Goal: Task Accomplishment & Management: Use online tool/utility

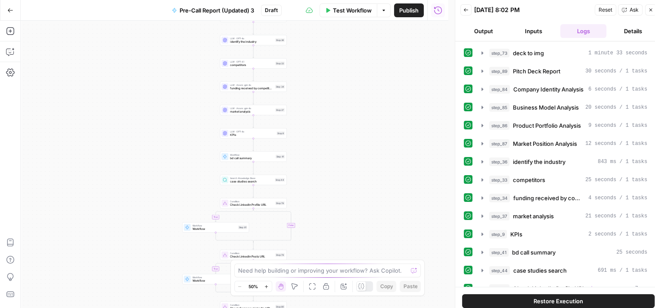
click at [522, 34] on button "Inputs" at bounding box center [533, 31] width 47 height 14
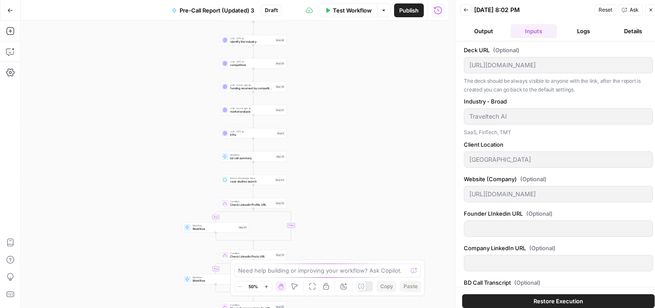
click at [607, 8] on span "Reset" at bounding box center [606, 10] width 14 height 8
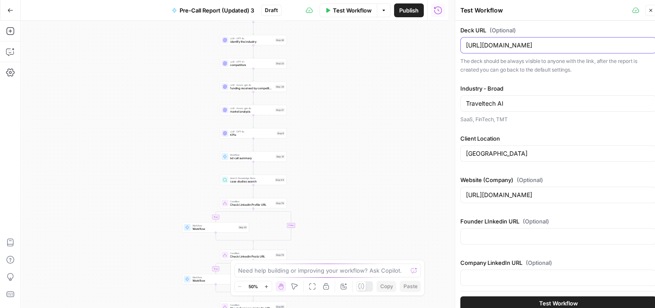
click at [542, 42] on input "https://drive.google.com/file/d/1GqSQqg26B0rGboTCbeinkAmypwpSw6wN/view?usp=shar…" at bounding box center [558, 45] width 185 height 9
drag, startPoint x: 463, startPoint y: 50, endPoint x: 630, endPoint y: 49, distance: 167.1
click at [630, 49] on div "https://drive.google.com/file/d/1GqSQqg26B0rGboTCbeinkAmypwpSw6wN/view?usp=shar…" at bounding box center [558, 45] width 196 height 16
click at [629, 45] on input "https://drive.google.com/file/d/1GqSQqg26B0rGboTCbeinkAmypwpSw6wN/view?usp=shar…" at bounding box center [558, 45] width 185 height 9
paste input "https://drive.google.com/file/d/1yWIpI2WOGRXCcdPzMav0hsWZv0SM43Q9/view?usp=driv…"
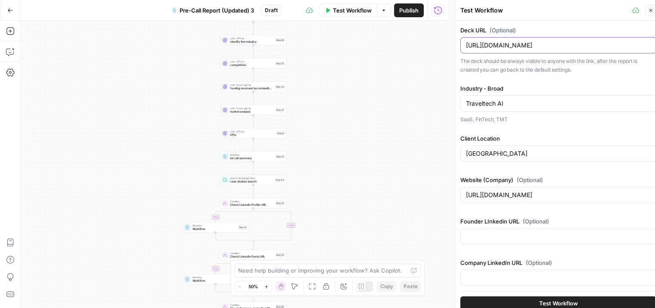
scroll to position [0, 99]
type input "https://drive.google.com/file/d/1yWIpI2WOGRXCcdPzMav0hsWZv0SM43Q9/view?usp=driv…"
drag, startPoint x: 517, startPoint y: 103, endPoint x: 477, endPoint y: 114, distance: 41.5
click at [477, 114] on div "Industry - Broad Traveltech AI SaaS, FinTech, TMT" at bounding box center [558, 104] width 196 height 40
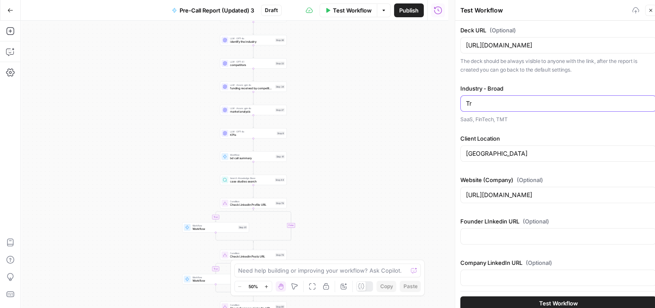
type input "T"
paste input "Marketplace - Luxury Chauffeur"
type input "Marketplace - Luxury Chauffeur"
drag, startPoint x: 509, startPoint y: 150, endPoint x: 451, endPoint y: 165, distance: 60.1
click at [455, 165] on div "Test Workflow Close Deck URL (Optional) https://drive.google.com/file/d/1yWIpI2…" at bounding box center [558, 157] width 207 height 314
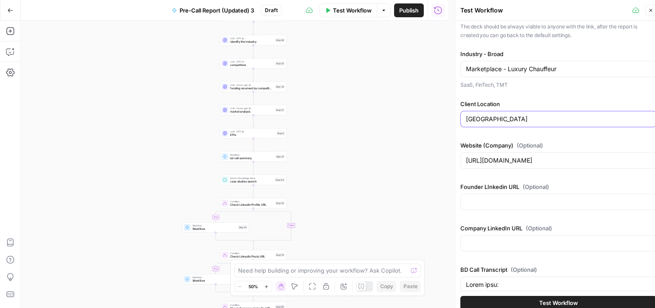
scroll to position [43, 0]
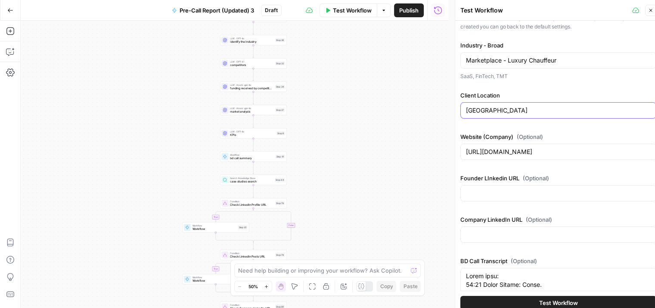
type input "Austria"
drag, startPoint x: 549, startPoint y: 151, endPoint x: 450, endPoint y: 169, distance: 100.7
click at [450, 169] on body "Qubit - SEO New Home Browse Your Data Usage Settings Recent Grids Angel PitchBo…" at bounding box center [327, 154] width 655 height 308
paste input "https://localrydes.com/"
drag, startPoint x: 621, startPoint y: 147, endPoint x: 446, endPoint y: 169, distance: 176.2
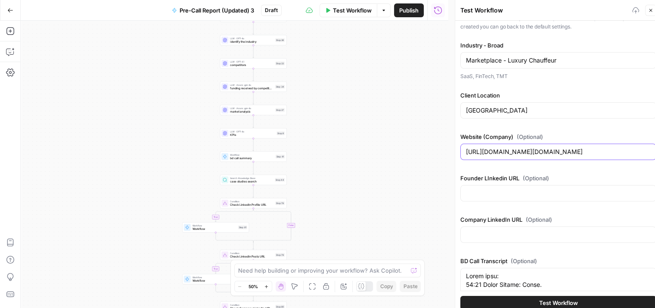
click at [446, 169] on body "Qubit - SEO New Home Browse Your Data Usage Settings Recent Grids Angel PitchBo…" at bounding box center [327, 154] width 655 height 308
paste input "https://localrydes.com/"
type input "https://www.weno.travel/https://localrydes.com/https://localrydes.com/"
paste input "https://localrydes.com/"
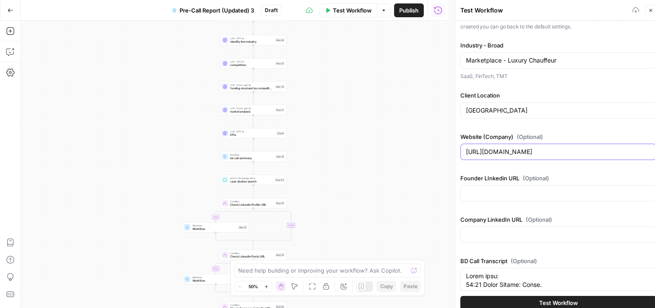
type input "https://localrydes.com/"
click at [535, 197] on div at bounding box center [558, 193] width 196 height 16
paste input "https://www.linkedin.com/in/md-waliullah/"
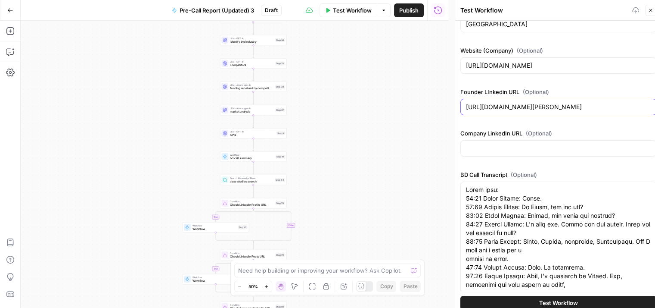
type input "https://www.linkedin.com/in/md-waliullah/"
click at [496, 147] on input "Company LinkedIn URL (Optional)" at bounding box center [558, 148] width 185 height 9
paste input "https://www.linkedin.com/company/localrydes/"
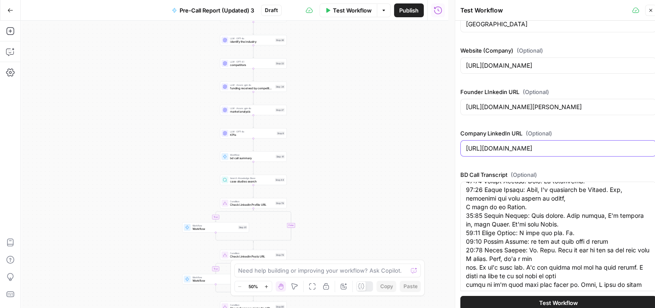
type input "https://www.linkedin.com/company/localrydes/"
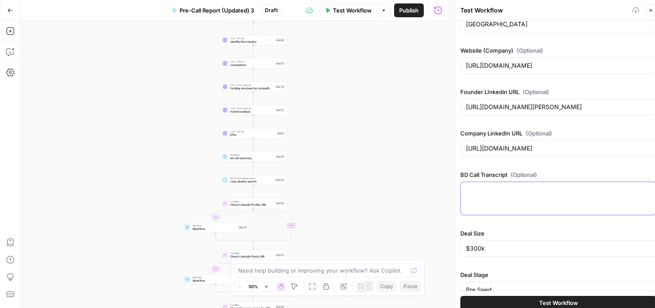
scroll to position [143, 0]
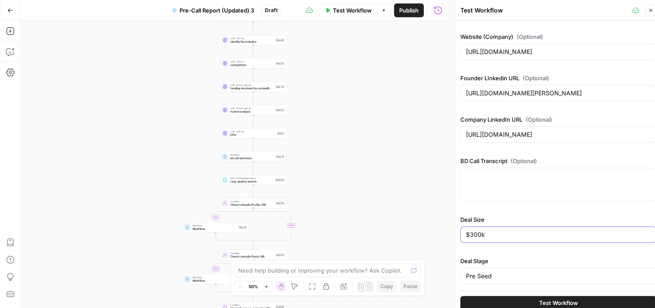
click at [505, 232] on input "$300k" at bounding box center [558, 234] width 185 height 9
type input "$"
paste input "1.5M deal size"
type input "EUR 1.5M"
click at [501, 273] on input "Pre Seed" at bounding box center [558, 275] width 185 height 9
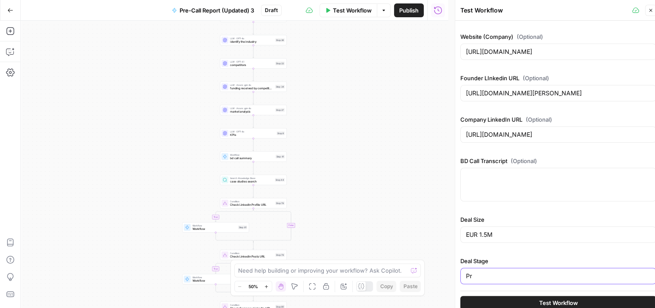
type input "P"
type input "Seed"
click at [532, 211] on div "Deck URL (Optional) https://drive.google.com/file/d/1yWIpI2WOGRXCcdPzMav0hsWZv0…" at bounding box center [558, 85] width 196 height 404
click at [578, 298] on button "Test Workflow" at bounding box center [558, 302] width 196 height 14
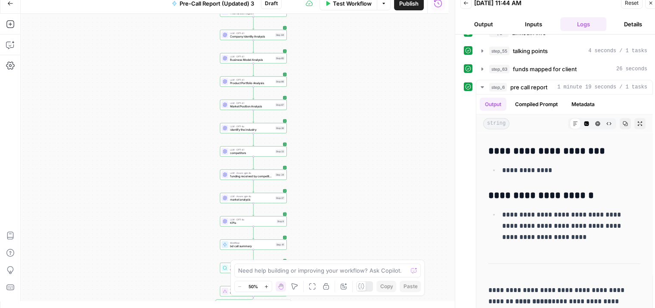
scroll to position [306, 0]
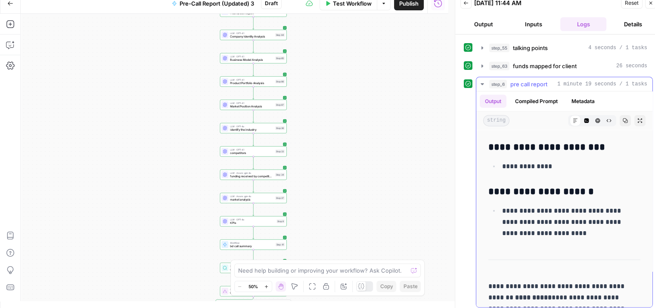
drag, startPoint x: 489, startPoint y: 138, endPoint x: 605, endPoint y: 278, distance: 181.1
copy div "**********"
click at [12, 6] on button "Go Back" at bounding box center [11, 4] width 16 height 16
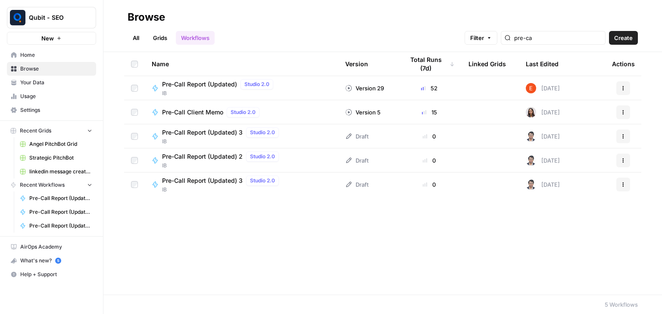
click at [217, 82] on span "Pre-Call Report (Updated)" at bounding box center [199, 84] width 75 height 9
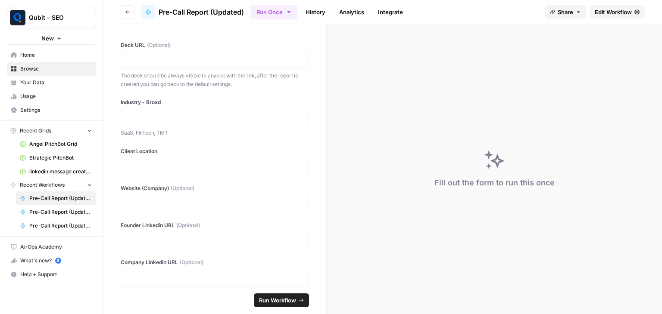
click at [604, 14] on span "Edit Workflow" at bounding box center [612, 12] width 37 height 9
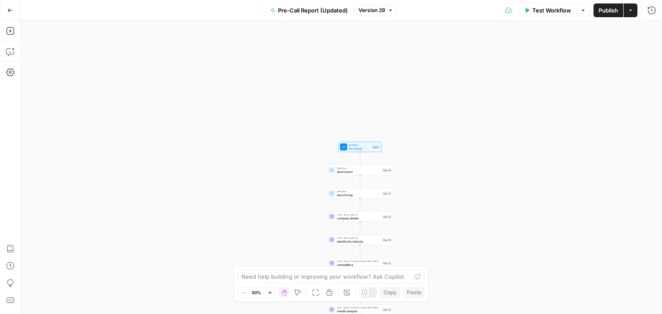
click at [367, 222] on div "true false true false true false Workflow Set Inputs Inputs Workflow deck to te…" at bounding box center [341, 168] width 641 height 294
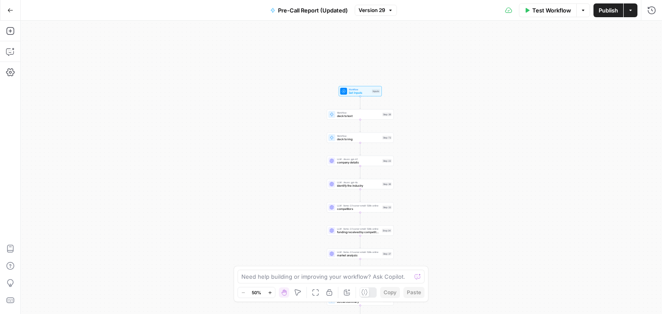
click at [380, 166] on div "true false true false true false Workflow Set Inputs Inputs Workflow deck to te…" at bounding box center [341, 168] width 641 height 294
click at [343, 168] on div "true false true false true false Workflow Set Inputs Inputs Workflow deck to te…" at bounding box center [341, 168] width 641 height 294
click at [358, 162] on span "company details" at bounding box center [359, 163] width 44 height 4
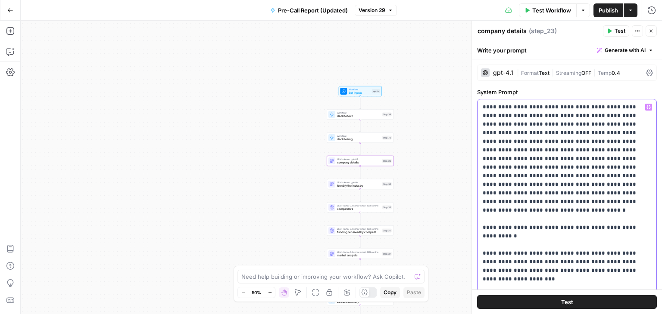
drag, startPoint x: 522, startPoint y: 155, endPoint x: 483, endPoint y: 34, distance: 127.1
click at [483, 34] on div "**********" at bounding box center [566, 168] width 190 height 294
copy p "**********"
click at [3, 6] on button "Go Back" at bounding box center [11, 11] width 16 height 16
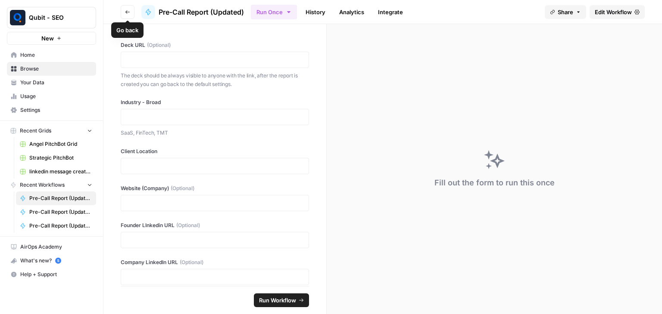
click at [124, 8] on button "Go back" at bounding box center [128, 12] width 14 height 14
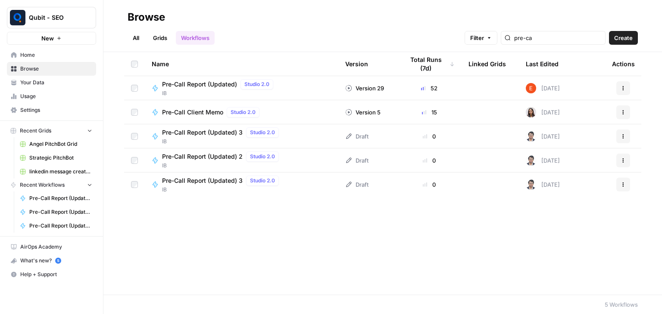
click at [211, 135] on span "Pre-Call Report (Updated) 3" at bounding box center [202, 132] width 81 height 9
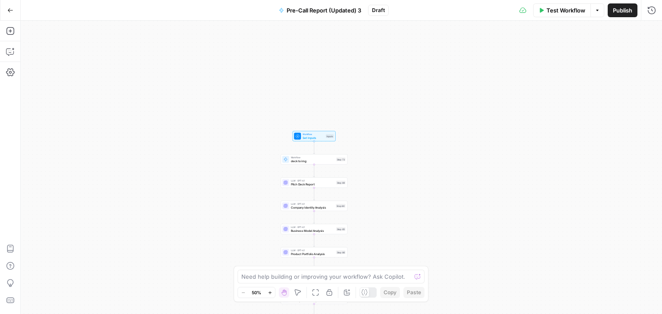
click at [304, 190] on div "true true true false false false Workflow Set Inputs Inputs Workflow deck to im…" at bounding box center [341, 168] width 641 height 294
click at [302, 187] on div "LLM · GPT-4.1 Pitch Deck Report Step 89 Copy step Delete step Add Note Test" at bounding box center [313, 183] width 67 height 10
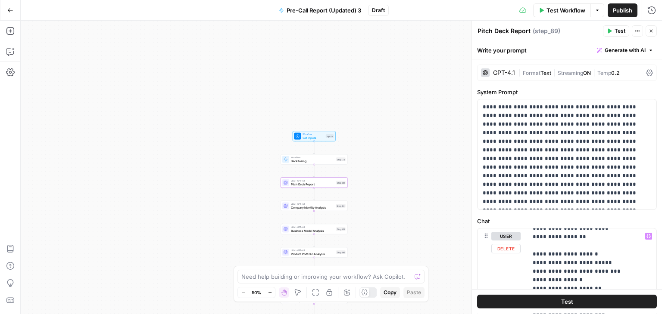
scroll to position [791, 0]
drag, startPoint x: 600, startPoint y: 205, endPoint x: 454, endPoint y: 87, distance: 188.3
click at [454, 87] on body "Qubit - SEO New Home Browse Your Data Usage Settings Recent Grids Angel PitchBo…" at bounding box center [331, 157] width 662 height 314
click at [625, 203] on p "**********" at bounding box center [563, 154] width 162 height 103
drag, startPoint x: 625, startPoint y: 203, endPoint x: 474, endPoint y: 98, distance: 184.2
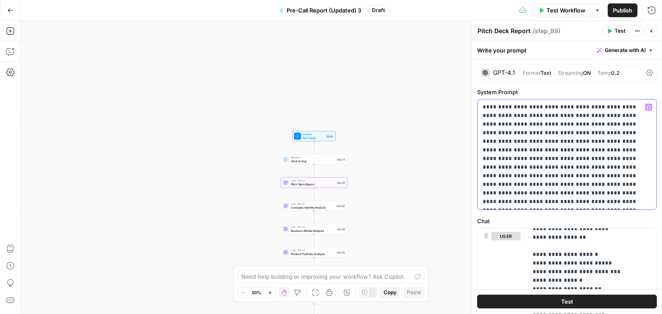
click at [474, 98] on div "**********" at bounding box center [566, 168] width 190 height 294
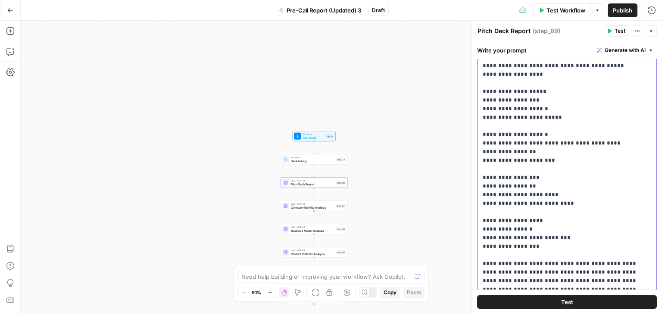
scroll to position [171, 0]
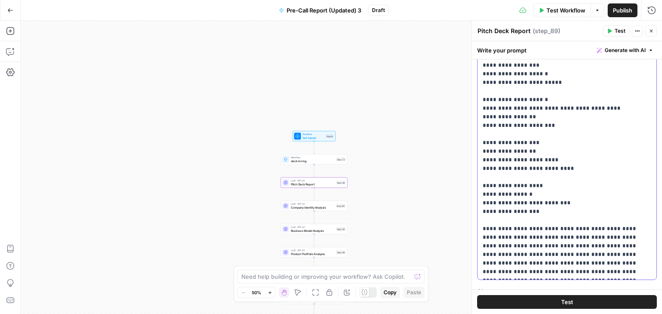
drag, startPoint x: 479, startPoint y: 143, endPoint x: 547, endPoint y: 193, distance: 84.1
click at [547, 193] on div "**********" at bounding box center [563, 104] width 172 height 351
copy p "**********"
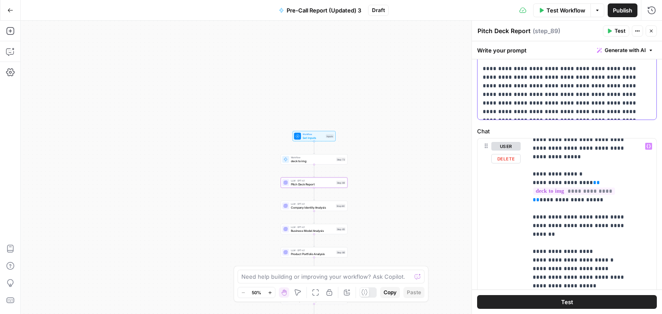
scroll to position [400, 0]
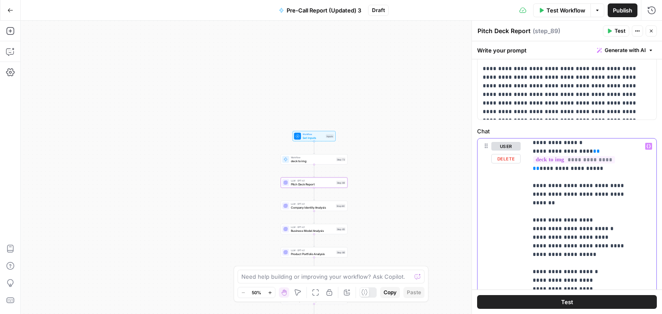
click at [532, 166] on div "**********" at bounding box center [588, 314] width 122 height 351
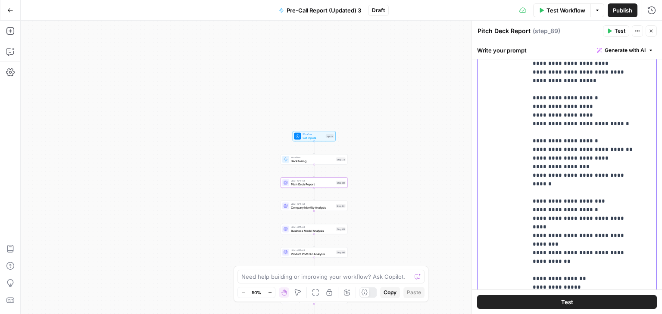
scroll to position [675, 0]
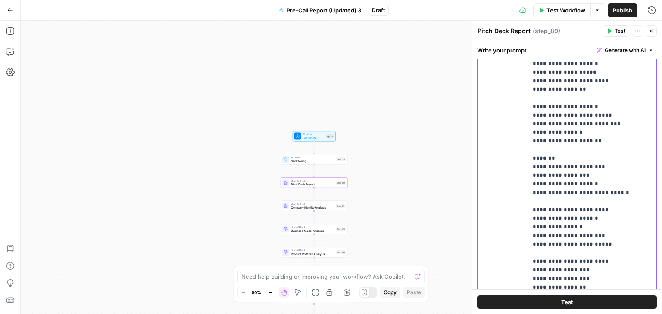
drag, startPoint x: 532, startPoint y: 166, endPoint x: 589, endPoint y: 221, distance: 79.8
click at [589, 221] on div "**********" at bounding box center [588, 140] width 122 height 351
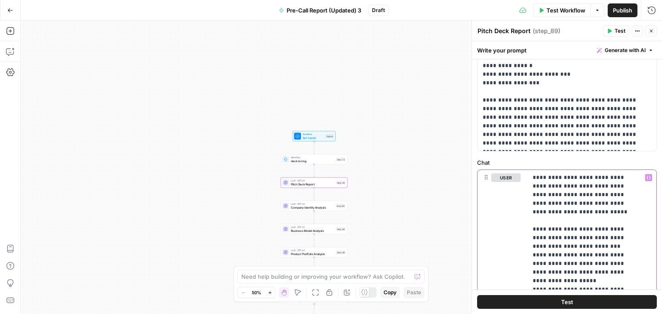
scroll to position [300, 0]
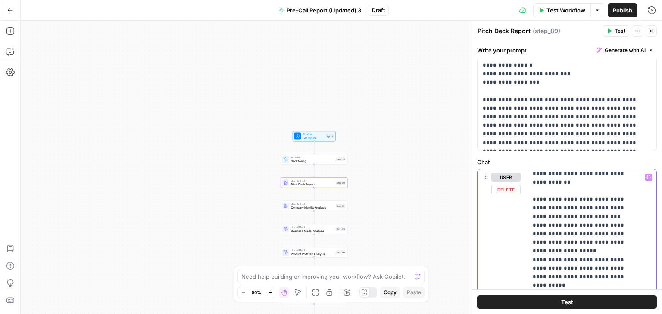
scroll to position [39, 0]
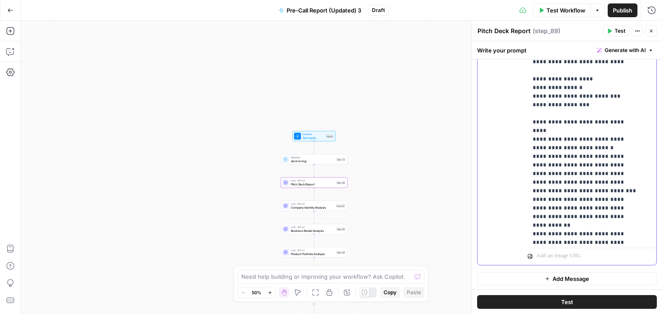
scroll to position [870, 0]
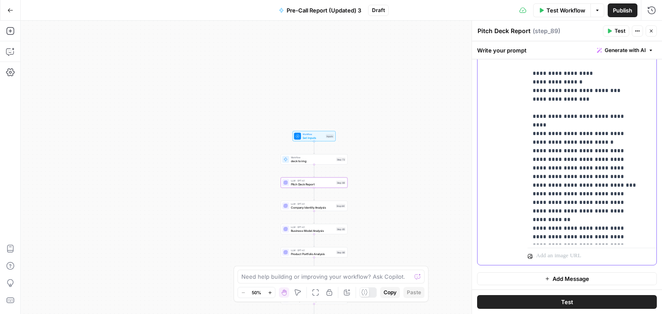
drag, startPoint x: 557, startPoint y: 228, endPoint x: 620, endPoint y: 240, distance: 64.4
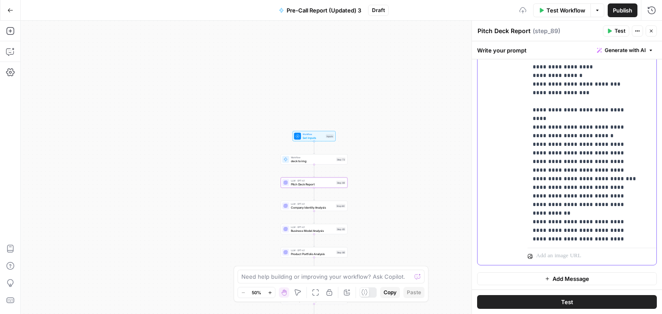
scroll to position [886, 0]
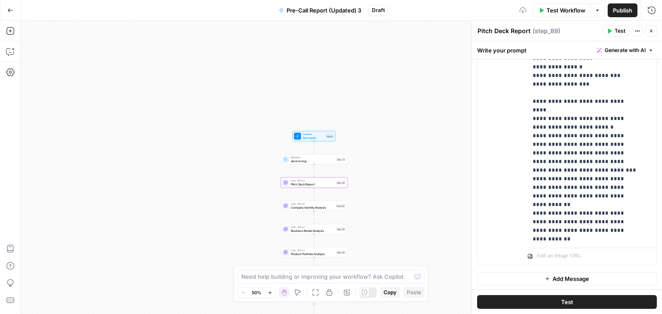
click at [524, 221] on div "**********" at bounding box center [566, 79] width 179 height 371
click at [526, 221] on div "**********" at bounding box center [566, 79] width 179 height 371
click at [531, 221] on div "**********" at bounding box center [588, 69] width 122 height 351
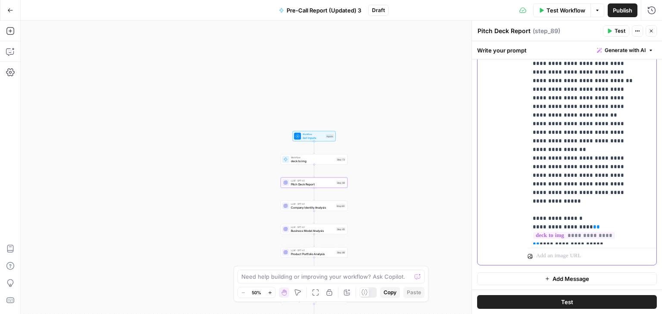
scroll to position [86, 0]
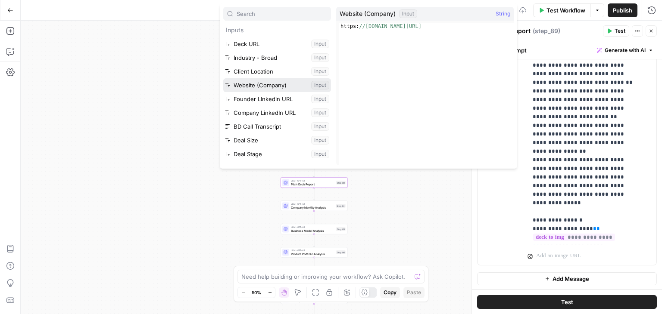
click at [304, 84] on button "Select variable Website (Company)" at bounding box center [277, 85] width 108 height 14
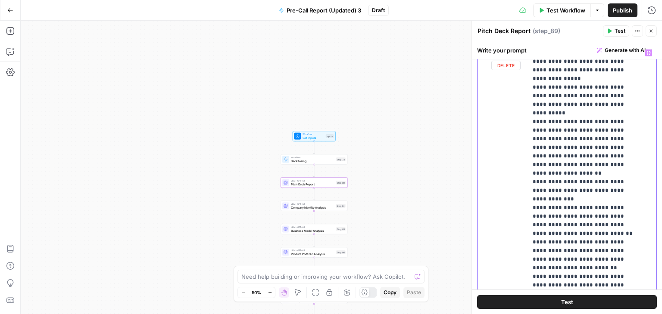
scroll to position [424, 0]
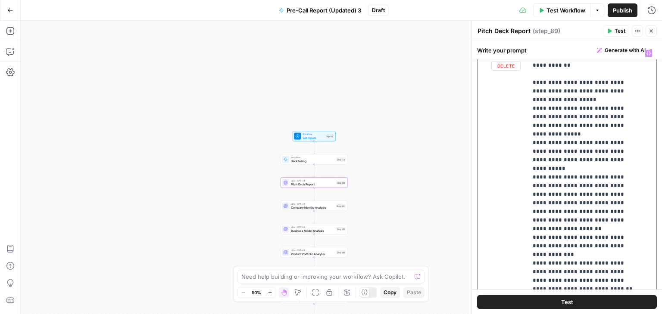
scroll to position [31, 0]
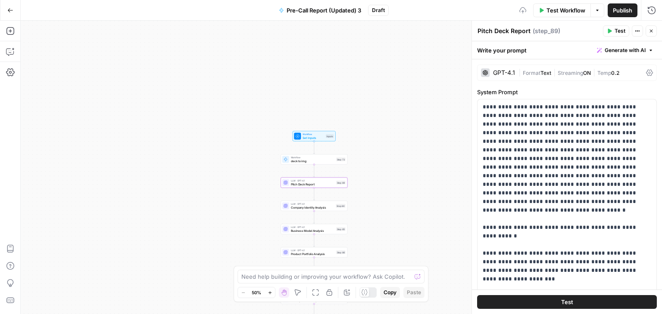
scroll to position [31, 0]
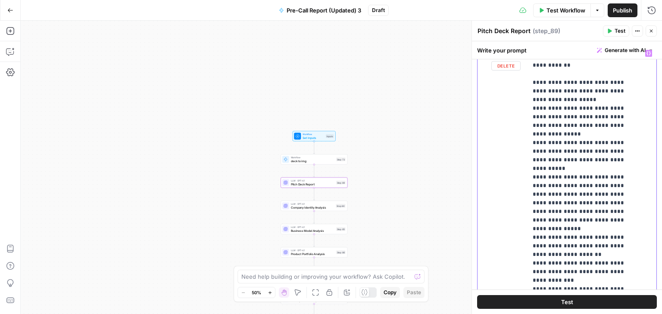
drag, startPoint x: 568, startPoint y: 168, endPoint x: 536, endPoint y: 142, distance: 40.8
drag, startPoint x: 575, startPoint y: 171, endPoint x: 521, endPoint y: 145, distance: 60.7
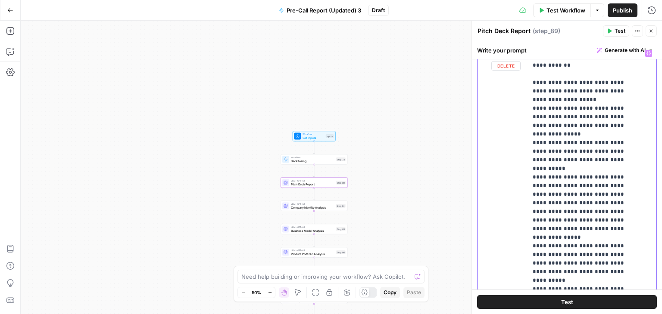
click at [521, 145] on div "**********" at bounding box center [566, 231] width 179 height 371
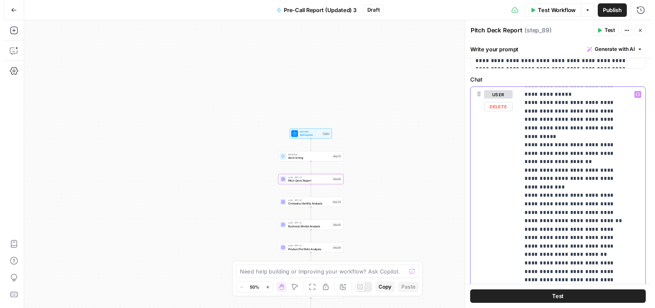
scroll to position [0, 0]
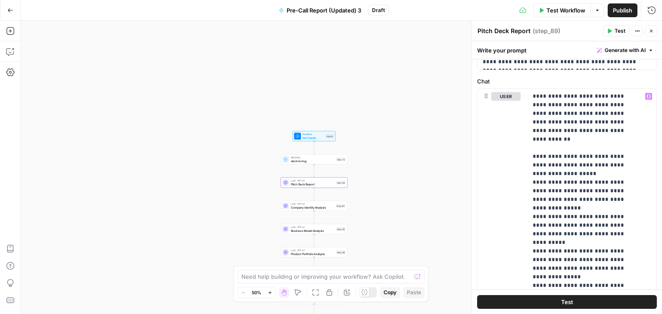
click at [617, 31] on span "Test" at bounding box center [619, 31] width 11 height 8
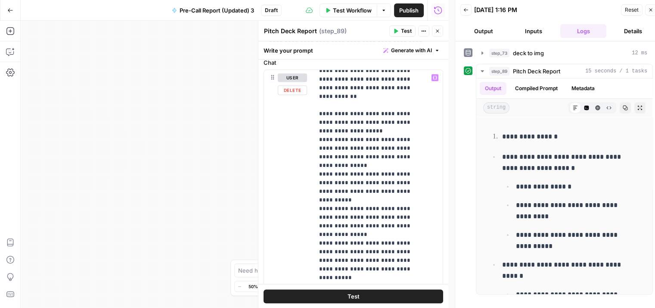
scroll to position [23, 0]
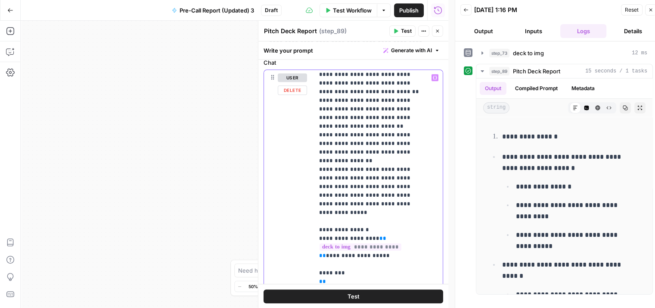
scroll to position [296, 0]
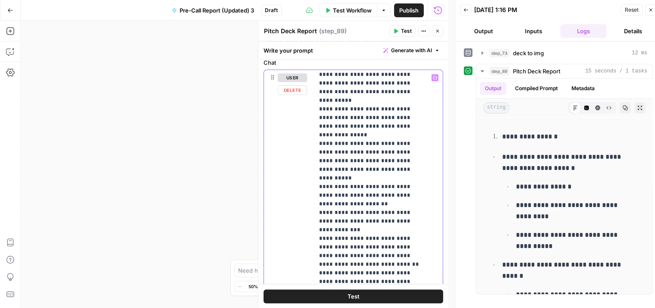
scroll to position [122, 0]
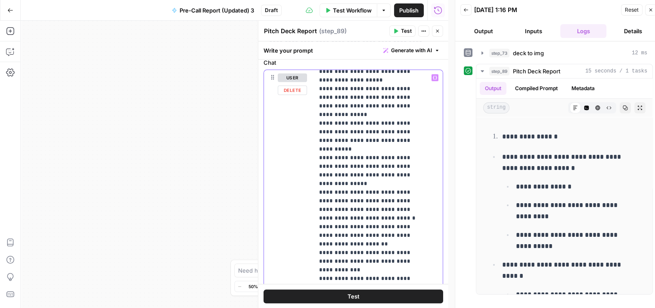
scroll to position [74, 0]
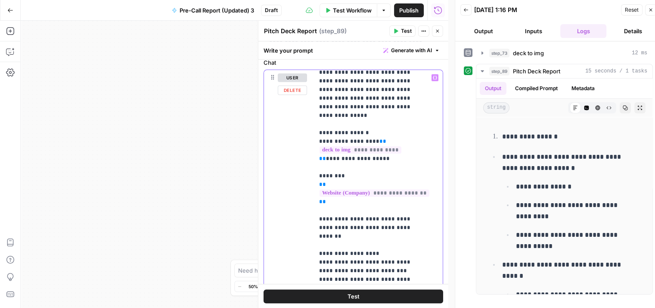
scroll to position [404, 0]
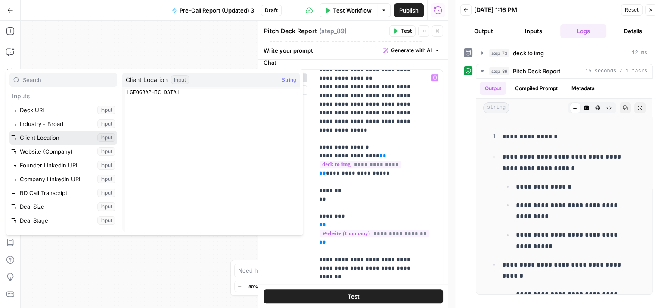
click at [79, 139] on button "Select variable Client Location" at bounding box center [63, 138] width 108 height 14
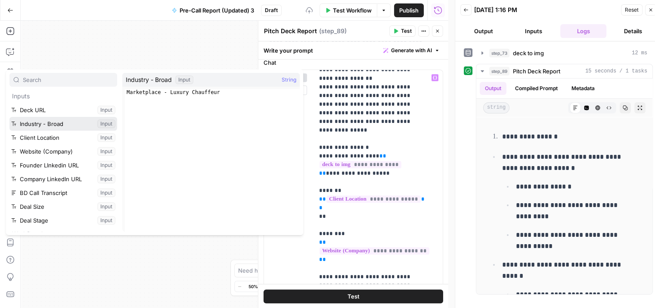
click at [65, 124] on button "Select variable Industry - Broad" at bounding box center [63, 124] width 108 height 14
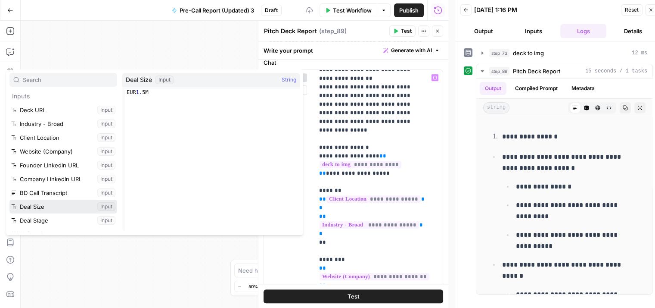
click at [61, 201] on button "Select variable Deal Size" at bounding box center [63, 206] width 108 height 14
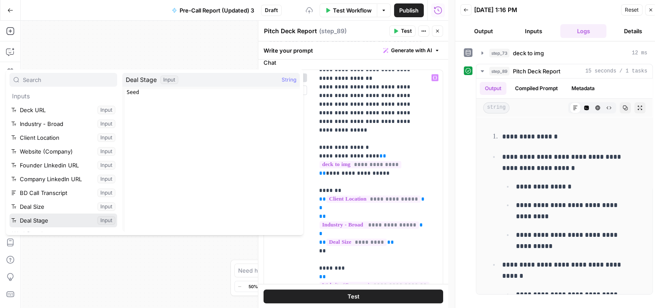
click at [54, 217] on button "Select variable Deal Stage" at bounding box center [63, 220] width 108 height 14
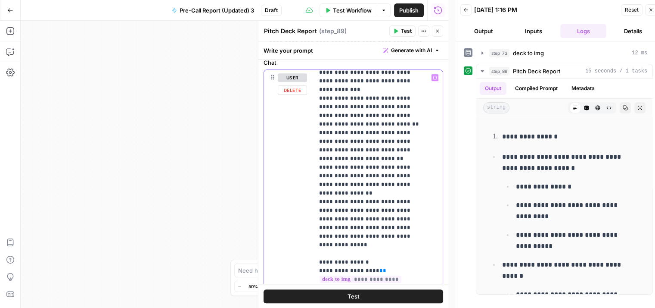
scroll to position [234, 0]
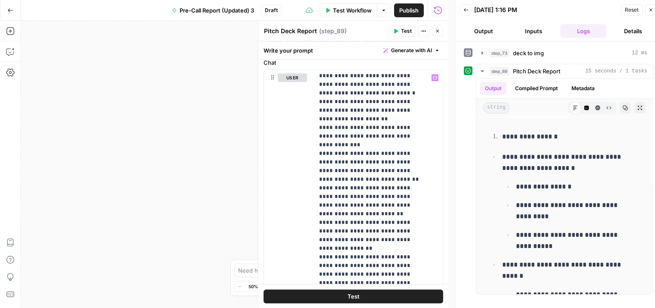
click at [408, 26] on button "Test" at bounding box center [402, 30] width 26 height 11
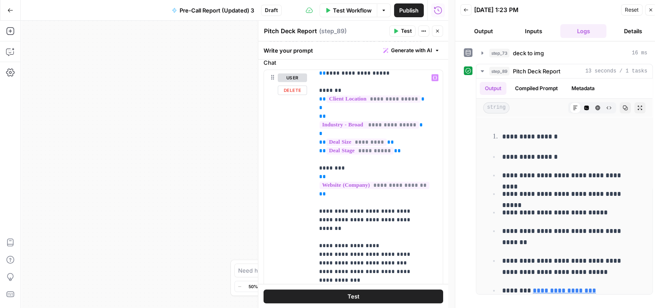
scroll to position [506, 0]
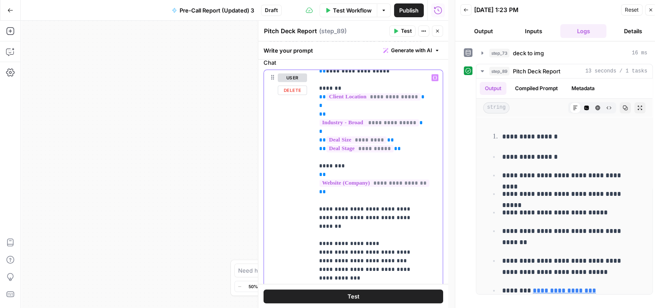
drag, startPoint x: 361, startPoint y: 166, endPoint x: 359, endPoint y: 170, distance: 4.4
click at [359, 170] on p "**********" at bounding box center [372, 260] width 106 height 1387
drag, startPoint x: 420, startPoint y: 173, endPoint x: 324, endPoint y: 176, distance: 96.5
click at [324, 176] on p "**********" at bounding box center [372, 256] width 106 height 1378
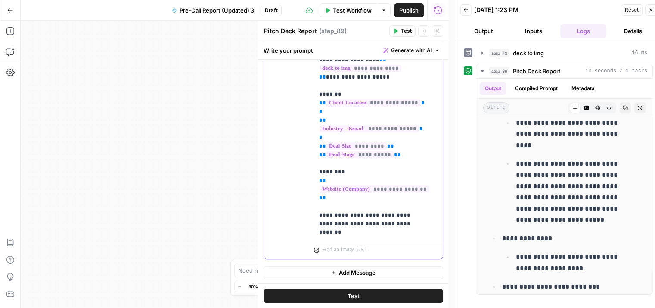
scroll to position [129, 0]
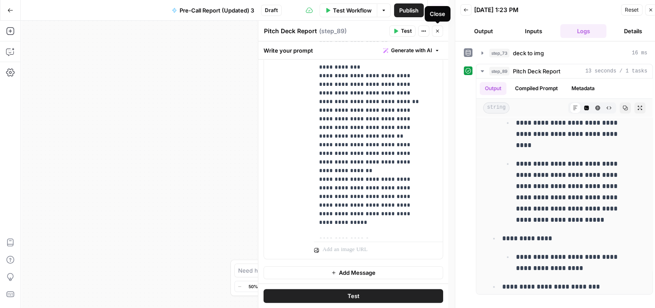
click at [435, 31] on icon "button" at bounding box center [437, 30] width 5 height 5
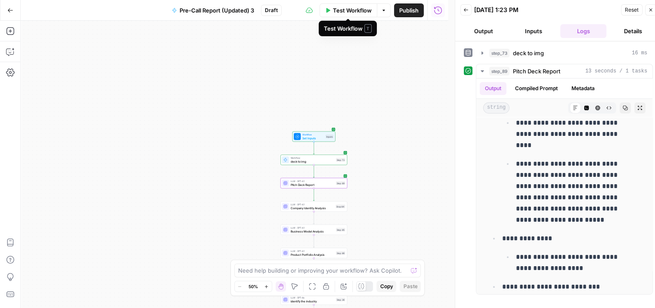
click at [336, 5] on button "Test Workflow" at bounding box center [349, 10] width 58 height 14
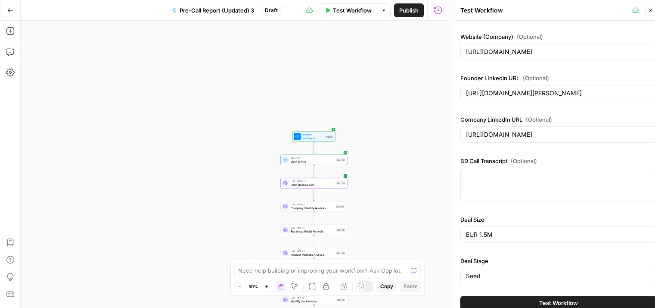
scroll to position [0, 0]
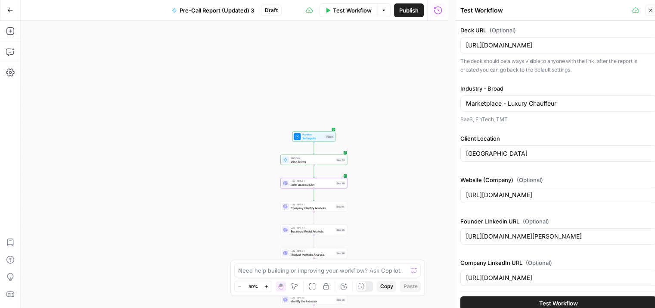
click at [516, 300] on button "Test Workflow" at bounding box center [558, 302] width 196 height 14
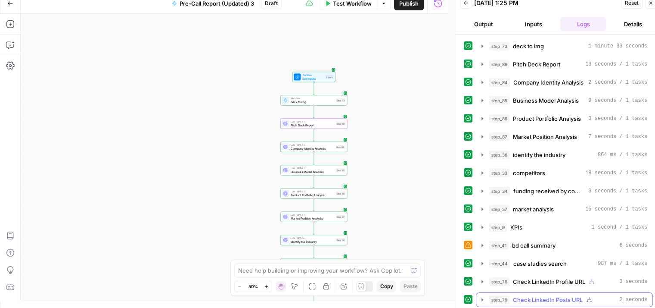
scroll to position [90, 0]
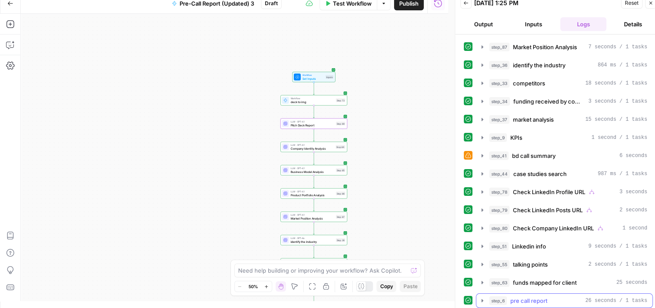
click at [479, 297] on icon "button" at bounding box center [482, 300] width 7 height 7
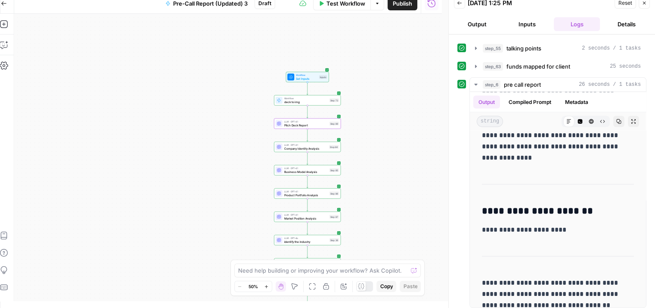
scroll to position [306, 0]
drag, startPoint x: 483, startPoint y: 136, endPoint x: 586, endPoint y: 289, distance: 184.7
copy div "**********"
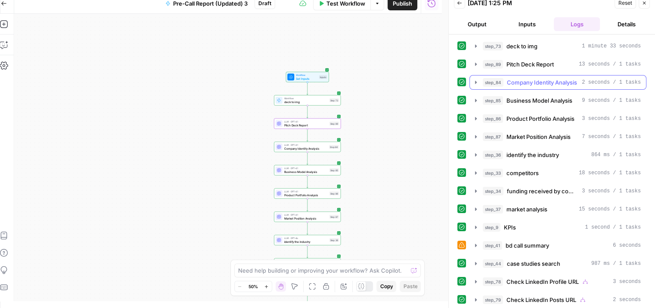
scroll to position [0, 6]
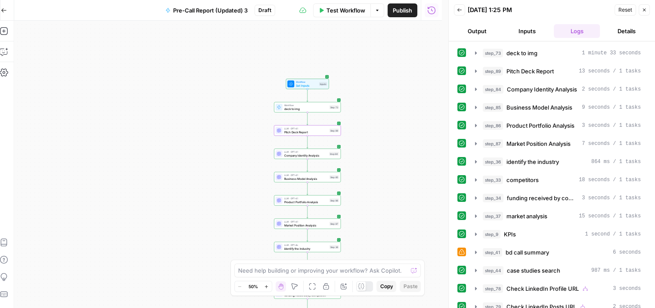
click at [622, 11] on span "Reset" at bounding box center [626, 10] width 14 height 8
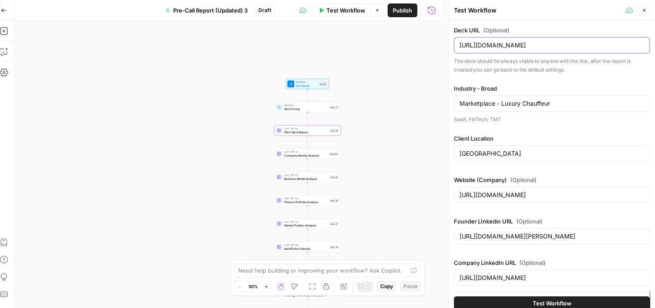
click at [558, 42] on input "https://drive.google.com/file/d/1yWIpI2WOGRXCcdPzMav0hsWZv0SM43Q9/view?usp=driv…" at bounding box center [552, 45] width 185 height 9
paste input "https://drive.google.com/file/d/18U-WP16gxfWhex3jYlOHc0s0B0Rpoosz/view?usp=shar…"
type input "https://drive.google.com/file/d/18U-WP16gxfWhex3jYlOHc0s0B0Rpoosz/view?usp=shar…"
click at [572, 101] on input "Marketplace - Luxury Chauffeur" at bounding box center [552, 103] width 185 height 9
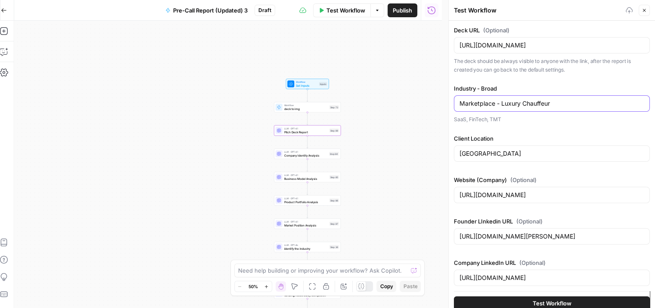
scroll to position [0, 0]
drag, startPoint x: 572, startPoint y: 101, endPoint x: 441, endPoint y: 115, distance: 132.6
click at [441, 115] on body "Qubit - SEO New Home Browse Your Data Usage Settings Recent Grids Angel PitchBo…" at bounding box center [321, 154] width 655 height 308
click at [572, 105] on input "Marketplace - Luxury Chauffeur" at bounding box center [552, 103] width 185 height 9
drag, startPoint x: 572, startPoint y: 104, endPoint x: 460, endPoint y: 110, distance: 111.3
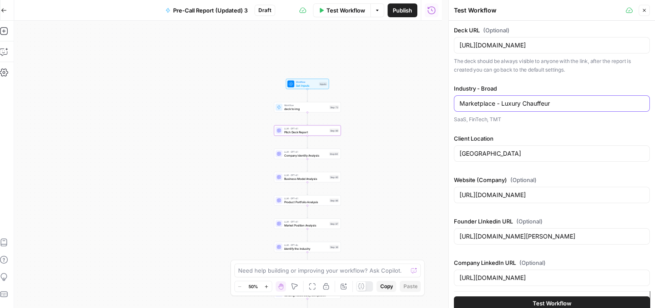
click at [460, 110] on div "Marketplace - Luxury Chauffeur" at bounding box center [552, 103] width 196 height 16
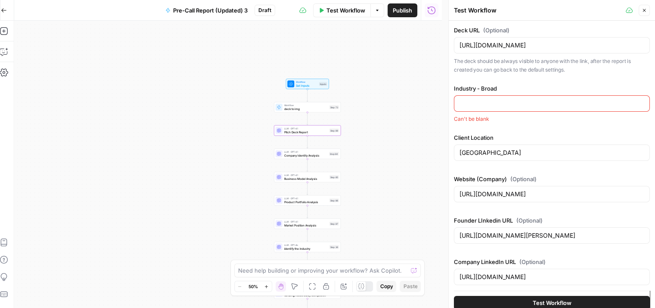
paste input "Health & Wellness"
type input "Health & Wellness"
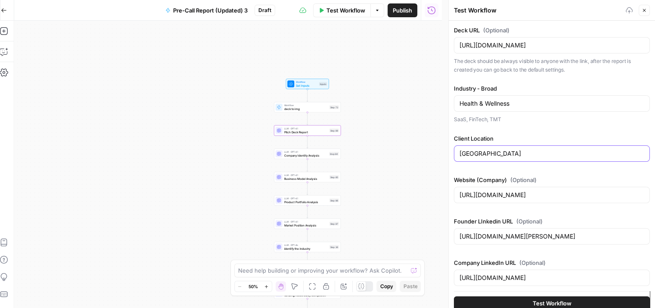
drag, startPoint x: 501, startPoint y: 157, endPoint x: 452, endPoint y: 157, distance: 48.7
click at [452, 157] on div "Test Workflow Close Deck URL (Optional) https://drive.google.com/file/d/18U-WP1…" at bounding box center [551, 157] width 207 height 314
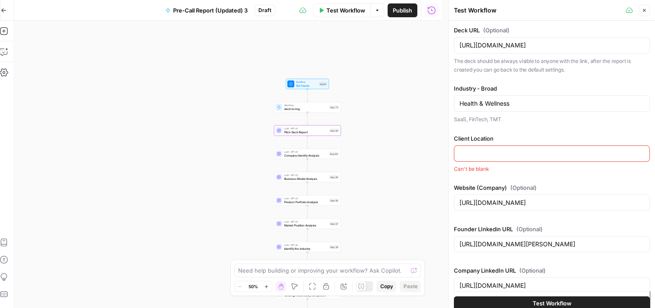
paste input "USA"
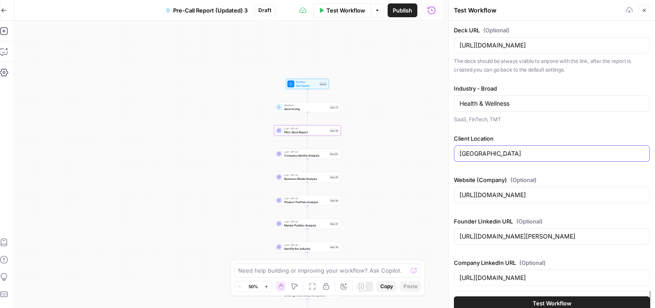
type input "USA"
drag, startPoint x: 556, startPoint y: 190, endPoint x: 443, endPoint y: 209, distance: 114.8
click at [444, 209] on body "Qubit - SEO New Home Browse Your Data Usage Settings Recent Grids Angel PitchBo…" at bounding box center [321, 154] width 655 height 308
type input "https://localrydes.com"
click at [544, 191] on input "https://localrydes.com" at bounding box center [552, 194] width 185 height 9
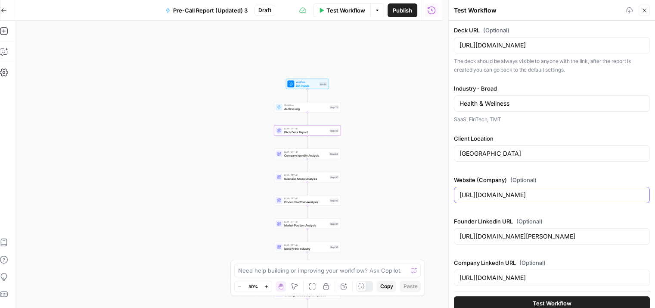
drag, startPoint x: 555, startPoint y: 194, endPoint x: 450, endPoint y: 199, distance: 105.7
click at [451, 199] on div "Test Workflow Close Deck URL (Optional) https://drive.google.com/file/d/18U-WP1…" at bounding box center [551, 157] width 207 height 314
paste input "[URL][DOMAIN_NAME]"
type input "[URL][DOMAIN_NAME]"
drag, startPoint x: 594, startPoint y: 229, endPoint x: 440, endPoint y: 240, distance: 154.1
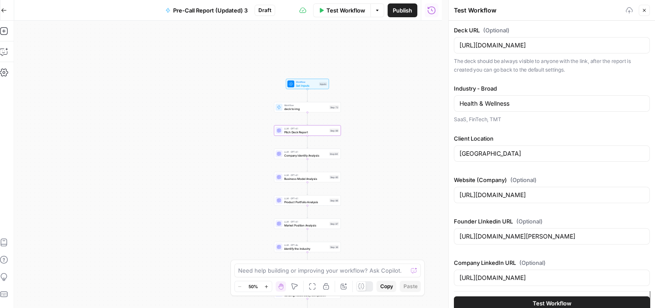
click at [440, 240] on body "Qubit - SEO New Home Browse Your Data Usage Settings Recent Grids Angel PitchBo…" at bounding box center [321, 154] width 655 height 308
click at [617, 228] on div "https://www.linkedin.com/in/md-waliullah/" at bounding box center [552, 236] width 196 height 16
click at [615, 234] on input "https://www.linkedin.com/in/md-waliullah/" at bounding box center [552, 236] width 185 height 9
drag, startPoint x: 615, startPoint y: 234, endPoint x: 456, endPoint y: 249, distance: 160.1
click at [456, 249] on div "Deck URL (Optional) https://drive.google.com/file/d/18U-WP16gxfWhex3jYlOHc0s0B0…" at bounding box center [552, 228] width 196 height 404
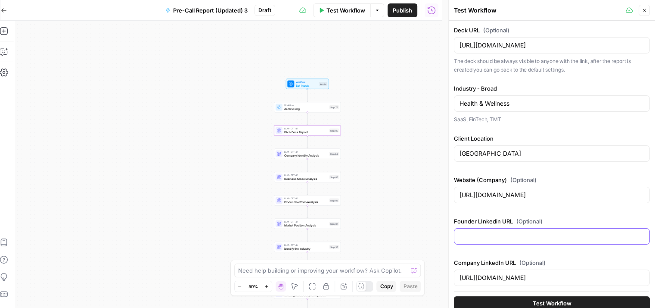
paste input "https://www.linkedin.com/in/psychedelicintegration/"
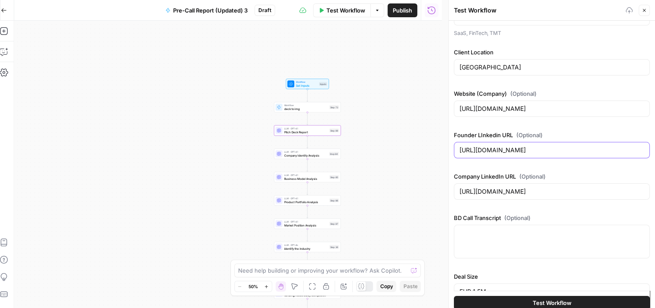
type input "https://www.linkedin.com/in/psychedelicintegration/"
drag, startPoint x: 600, startPoint y: 192, endPoint x: 434, endPoint y: 210, distance: 167.2
click at [434, 210] on body "Qubit - SEO New Home Browse Your Data Usage Settings Recent Grids Angel PitchBo…" at bounding box center [321, 154] width 655 height 308
drag, startPoint x: 600, startPoint y: 190, endPoint x: 453, endPoint y: 202, distance: 146.9
click at [453, 202] on div "Deck URL (Optional) https://drive.google.com/file/d/18U-WP16gxfWhex3jYlOHc0s0B0…" at bounding box center [552, 168] width 206 height 294
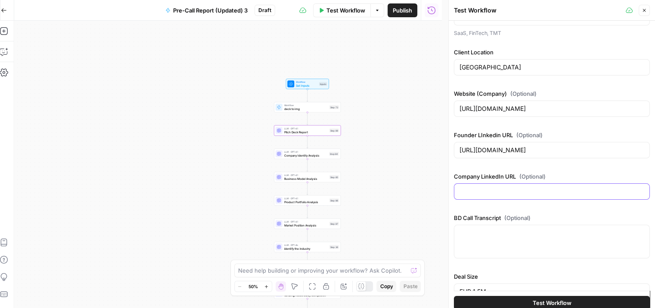
paste input "https://www.linkedin.com/company/metamorphosis-ventures/"
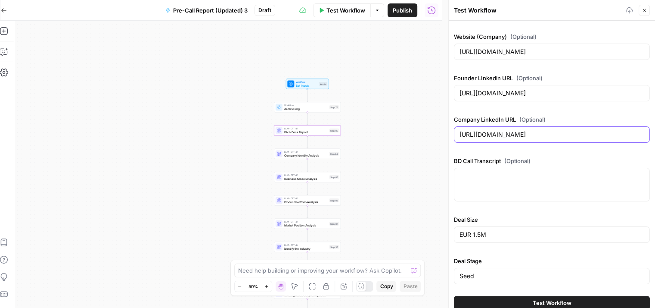
type input "https://www.linkedin.com/company/metamorphosis-ventures/"
click at [495, 227] on div "EUR 1.5M" at bounding box center [552, 234] width 196 height 16
drag, startPoint x: 497, startPoint y: 230, endPoint x: 439, endPoint y: 235, distance: 58.4
click at [439, 235] on body "Qubit - SEO New Home Browse Your Data Usage Settings Recent Grids Angel PitchBo…" at bounding box center [321, 154] width 655 height 308
drag, startPoint x: 510, startPoint y: 236, endPoint x: 454, endPoint y: 236, distance: 56.9
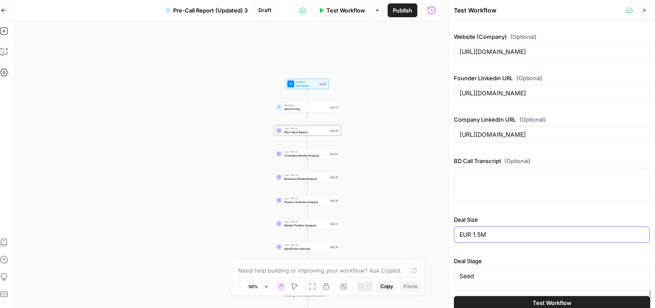
click at [454, 236] on div "EUR 1.5M" at bounding box center [552, 234] width 196 height 16
paste input "500K"
type input "500K"
drag, startPoint x: 493, startPoint y: 271, endPoint x: 452, endPoint y: 278, distance: 41.4
click at [452, 278] on div "Test Workflow Close Deck URL (Optional) https://drive.google.com/file/d/18U-WP1…" at bounding box center [551, 157] width 207 height 314
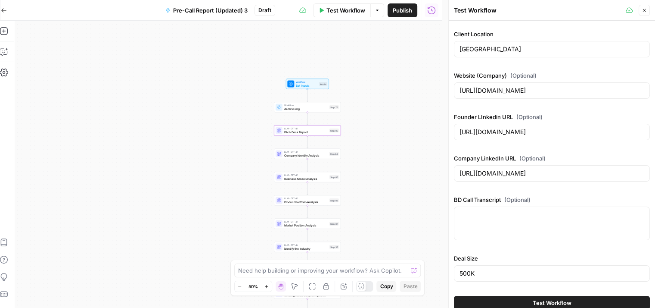
scroll to position [151, 0]
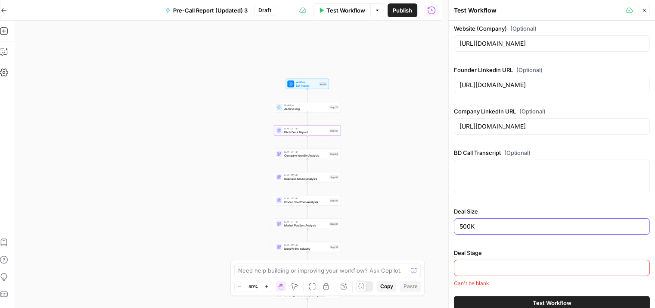
click at [460, 227] on input "500K" at bounding box center [552, 226] width 185 height 9
type input "$500K"
click at [490, 264] on input "Deal Stage" at bounding box center [552, 267] width 185 height 9
paste input "Seed"
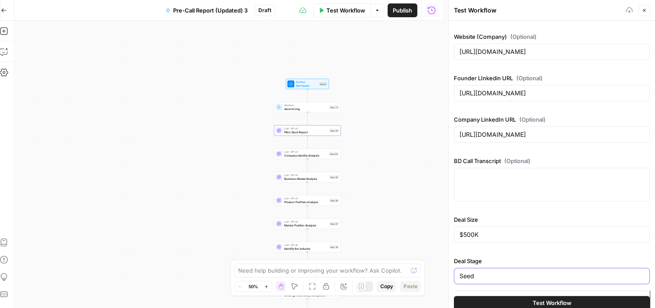
type input "Seed"
click at [519, 191] on div at bounding box center [552, 185] width 196 height 34
paste textarea "07:47 Susannah Stokes: Hi Cheryl. 'S. Oh my I'm doing well, how are you? 07:52 …"
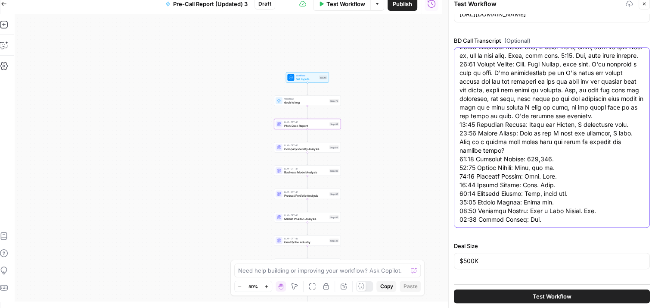
scroll to position [289, 0]
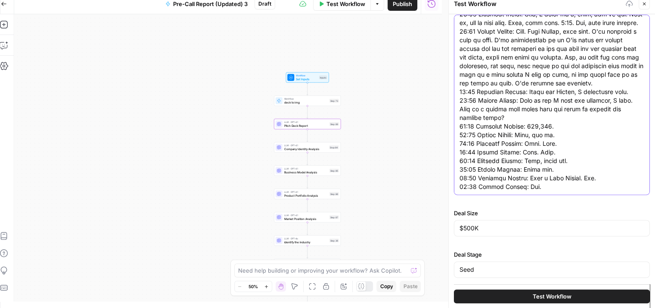
paste textarea "00:00 Susannah Stokes: That's okay. No problem. I think I was late for you last…"
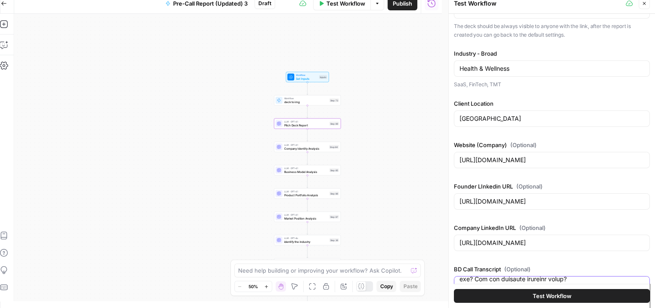
scroll to position [0, 0]
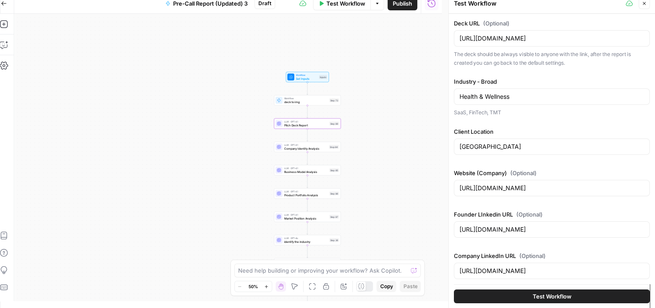
type textarea "07:47 Susannah Stokes: Hi Cheryl. 'S. Oh my I'm doing well, how are you? 07:52 …"
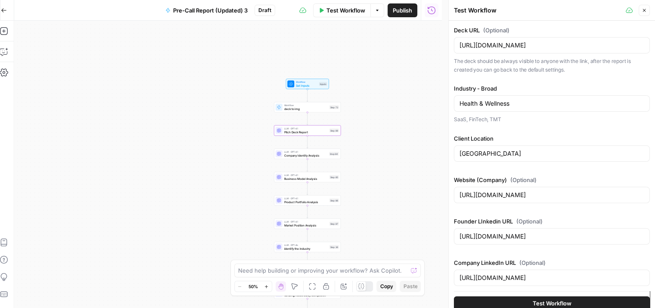
click at [533, 303] on span "Test Workflow" at bounding box center [552, 302] width 39 height 9
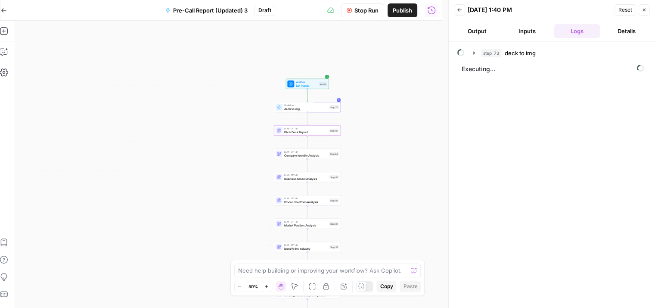
click at [370, 12] on span "Stop Run" at bounding box center [366, 10] width 24 height 9
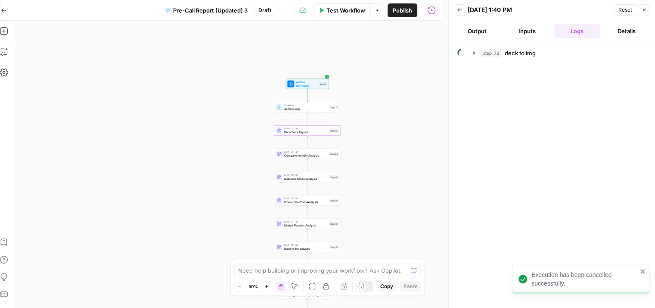
click at [643, 273] on icon "close" at bounding box center [643, 270] width 6 height 7
click at [644, 12] on icon "button" at bounding box center [644, 9] width 5 height 5
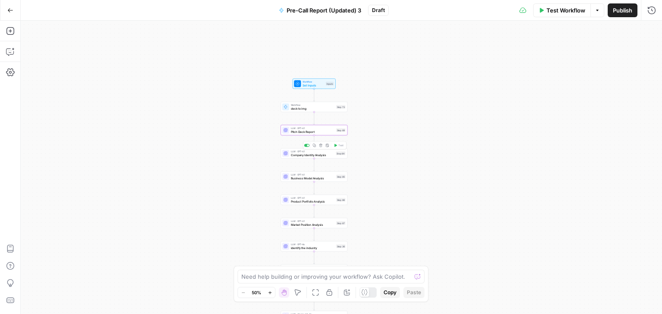
click at [311, 157] on div "LLM · GPT-4.1 Company Identity Analysis Step 84 Copy step Delete step Add Note …" at bounding box center [313, 154] width 67 height 10
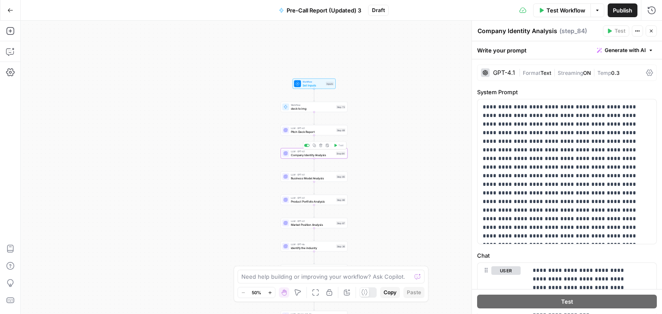
click at [307, 147] on div "Copy step Delete step Add Note Test" at bounding box center [325, 146] width 44 height 8
click at [314, 140] on icon "Edge from step_89 to step_84" at bounding box center [313, 141] width 1 height 12
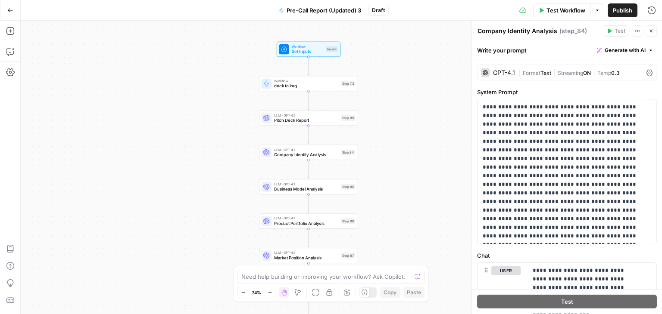
drag, startPoint x: 367, startPoint y: 186, endPoint x: 415, endPoint y: 186, distance: 47.8
click at [415, 186] on div "true true true false false false Workflow Set Inputs Inputs Workflow deck to im…" at bounding box center [341, 168] width 641 height 294
click at [309, 161] on icon "Edge from step_84 to step_85" at bounding box center [309, 169] width 2 height 19
click at [299, 141] on div at bounding box center [299, 140] width 3 height 3
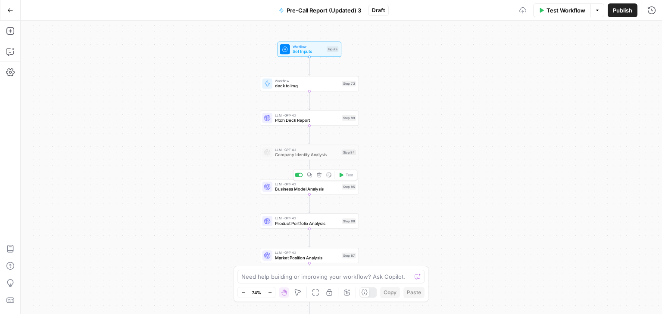
click at [300, 178] on div "Copy step Delete step Add Note Test" at bounding box center [325, 176] width 64 height 12
click at [301, 177] on div at bounding box center [299, 175] width 8 height 4
click at [300, 210] on div at bounding box center [299, 209] width 3 height 3
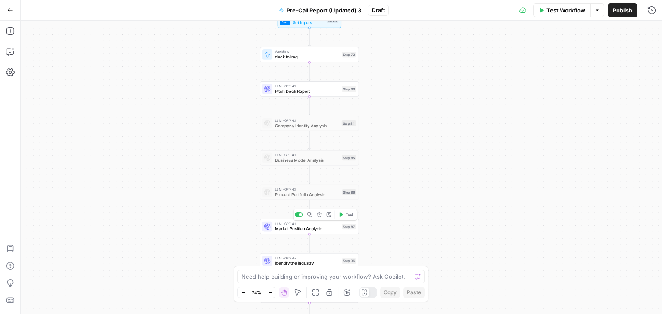
click at [283, 230] on span "Market Position Analysis" at bounding box center [307, 229] width 64 height 6
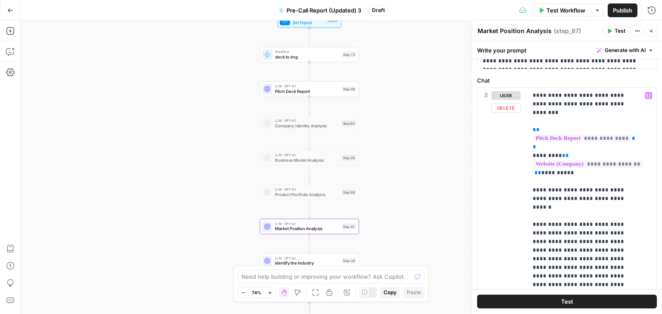
scroll to position [101, 0]
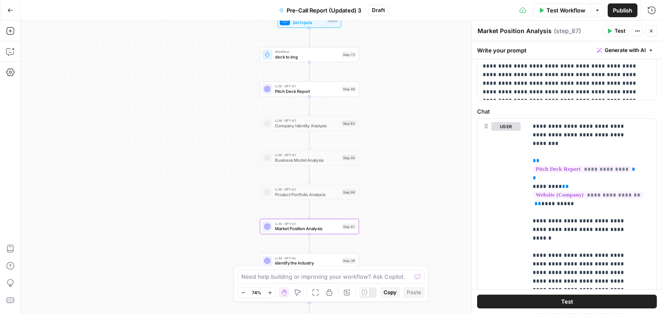
click at [651, 30] on icon "button" at bounding box center [650, 30] width 5 height 5
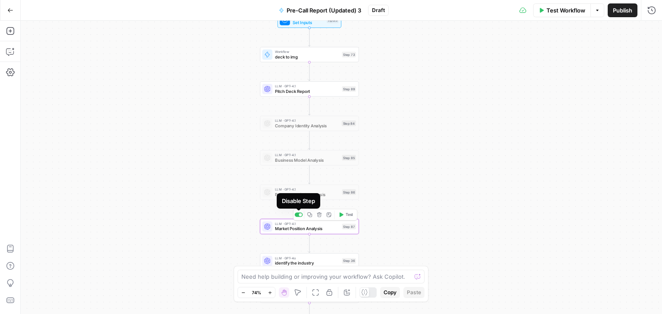
click at [300, 216] on div at bounding box center [299, 214] width 3 height 3
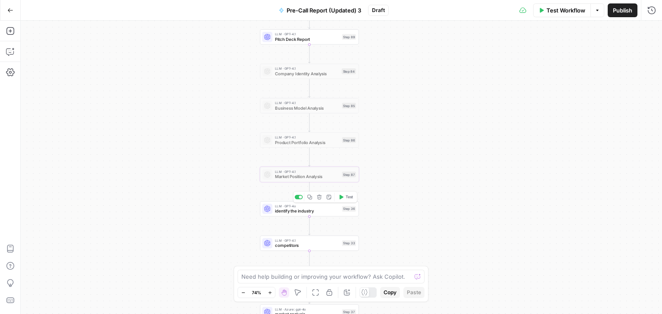
click at [278, 213] on span "identify the industry" at bounding box center [307, 211] width 64 height 6
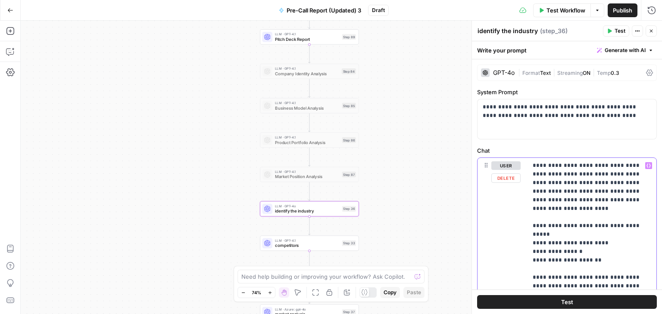
click at [562, 194] on p "**********" at bounding box center [588, 261] width 112 height 198
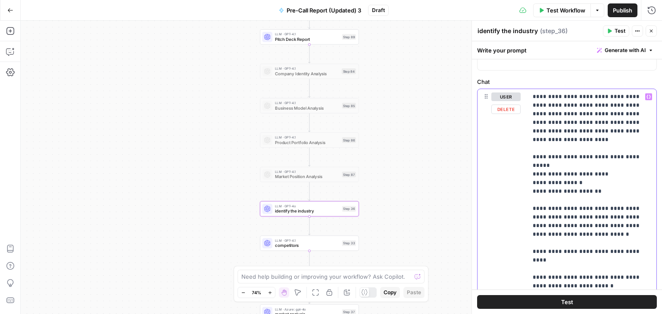
scroll to position [65, 0]
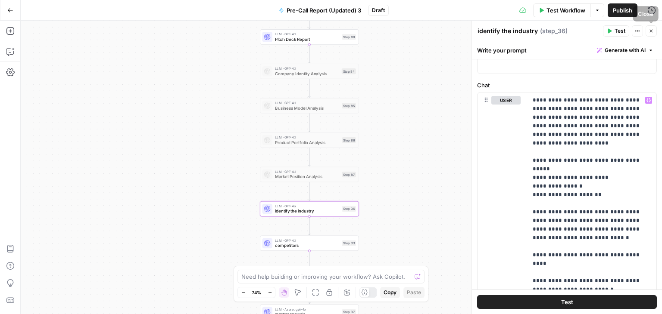
click at [650, 28] on icon "button" at bounding box center [650, 30] width 5 height 5
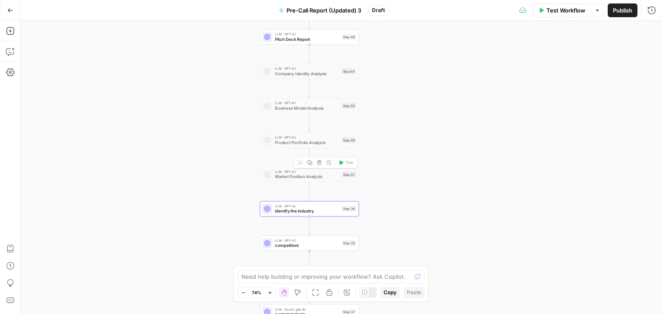
click at [283, 180] on span "Market Position Analysis" at bounding box center [307, 177] width 64 height 6
click at [298, 162] on div at bounding box center [299, 163] width 8 height 4
click at [293, 177] on span "Market Position Analysis" at bounding box center [307, 177] width 64 height 6
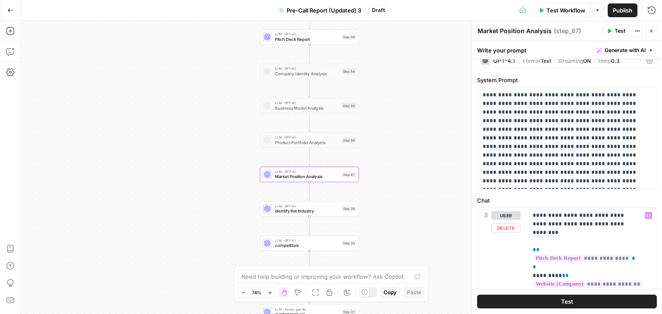
scroll to position [0, 0]
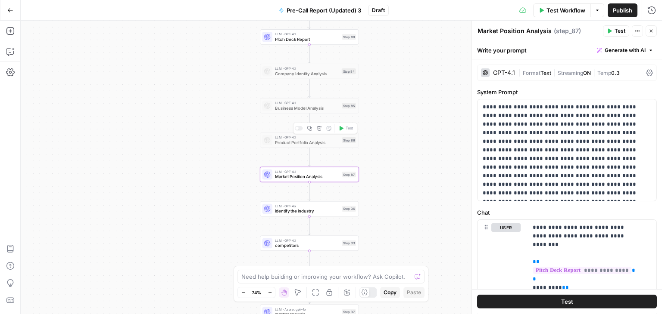
click at [268, 142] on icon at bounding box center [267, 140] width 6 height 6
click at [298, 131] on div at bounding box center [299, 128] width 8 height 4
click at [298, 97] on div "Copy step Delete step Add Note Test" at bounding box center [325, 94] width 64 height 12
click at [299, 95] on div at bounding box center [299, 94] width 8 height 4
click at [299, 61] on div at bounding box center [299, 59] width 8 height 4
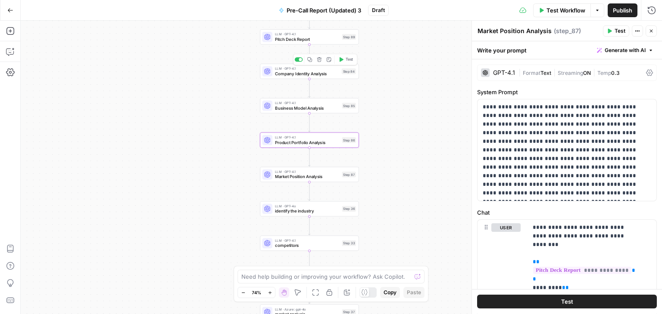
click at [276, 74] on span "Company Identity Analysis" at bounding box center [307, 74] width 64 height 6
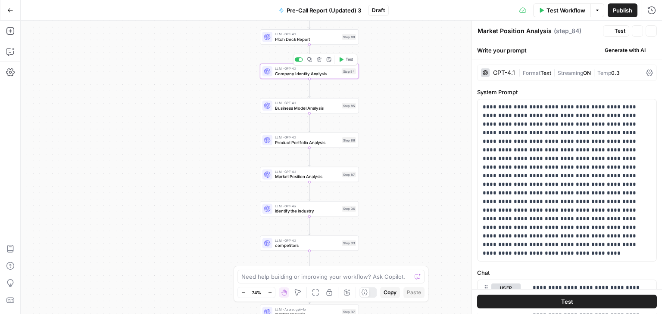
type textarea "Company Identity Analysis"
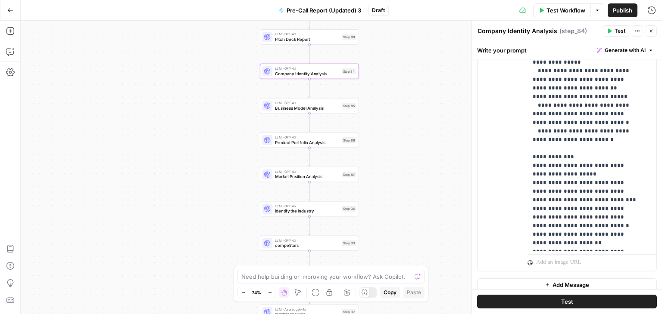
scroll to position [365, 0]
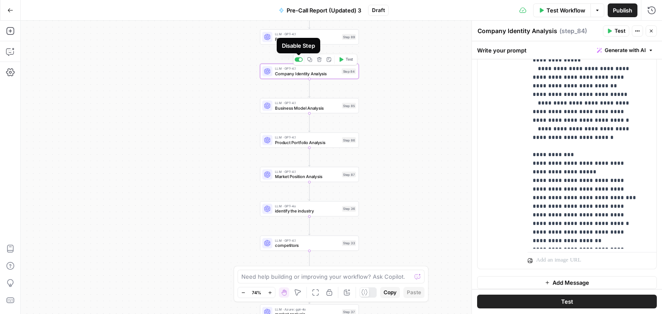
click at [300, 59] on div at bounding box center [299, 59] width 3 height 3
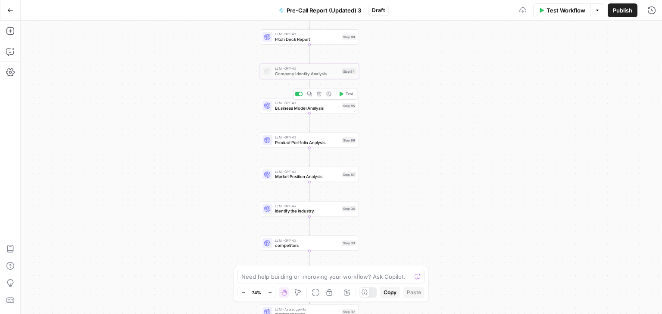
click at [287, 110] on span "Business Model Analysis" at bounding box center [307, 108] width 64 height 6
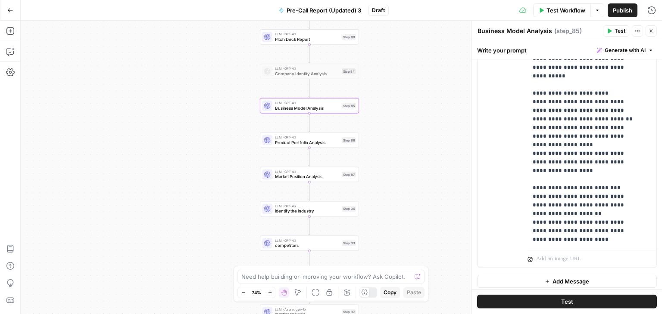
scroll to position [335, 0]
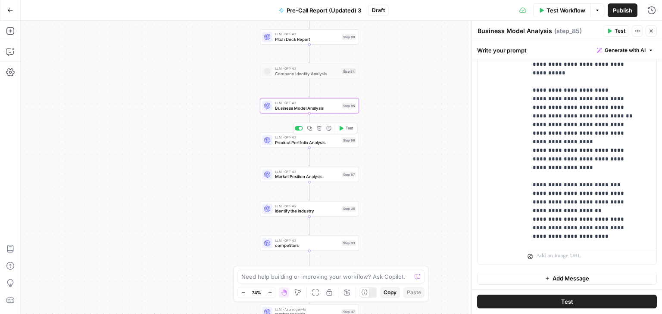
click at [308, 143] on span "Product Portfolio Analysis" at bounding box center [307, 142] width 64 height 6
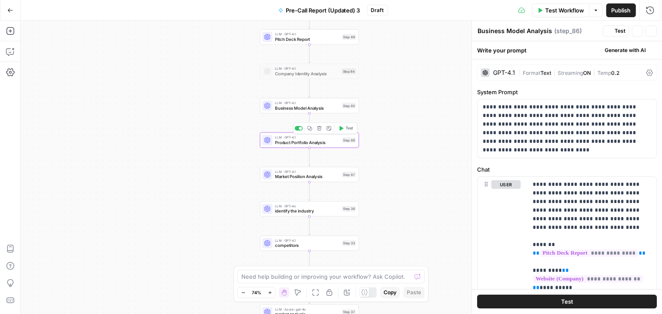
type textarea "Product Portfolio Analysis"
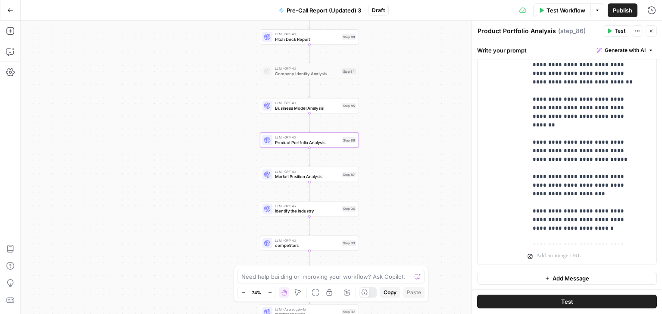
scroll to position [189, 0]
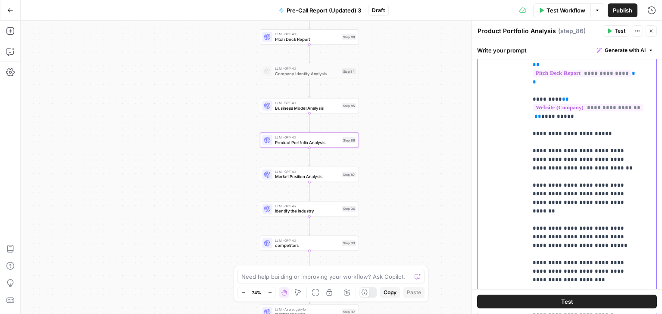
drag, startPoint x: 608, startPoint y: 130, endPoint x: 532, endPoint y: 135, distance: 76.0
click at [532, 135] on p "**********" at bounding box center [585, 181] width 106 height 396
drag, startPoint x: 625, startPoint y: 143, endPoint x: 551, endPoint y: 146, distance: 74.2
click at [551, 146] on p "**********" at bounding box center [585, 177] width 106 height 388
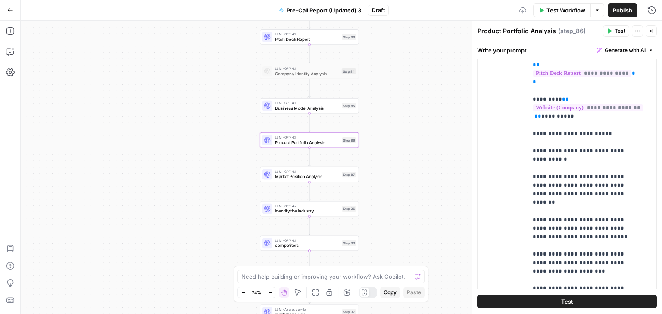
click at [525, 133] on div "**********" at bounding box center [566, 165] width 179 height 371
click at [531, 133] on div "**********" at bounding box center [588, 155] width 122 height 351
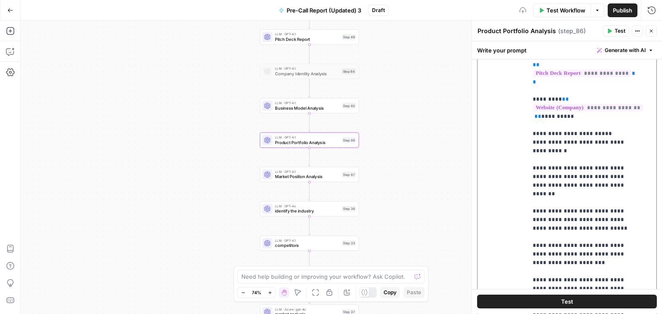
drag, startPoint x: 607, startPoint y: 152, endPoint x: 525, endPoint y: 152, distance: 82.3
click at [525, 152] on div "**********" at bounding box center [566, 165] width 179 height 371
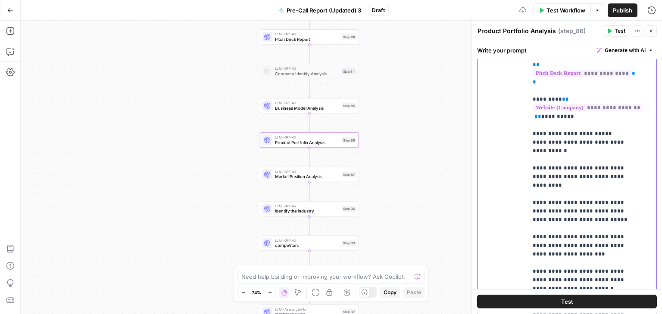
drag, startPoint x: 612, startPoint y: 160, endPoint x: 528, endPoint y: 161, distance: 83.6
click at [528, 161] on div "**********" at bounding box center [588, 155] width 122 height 351
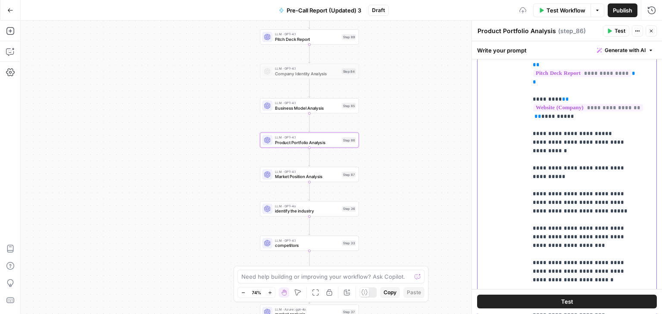
click at [529, 151] on div "**********" at bounding box center [588, 155] width 122 height 351
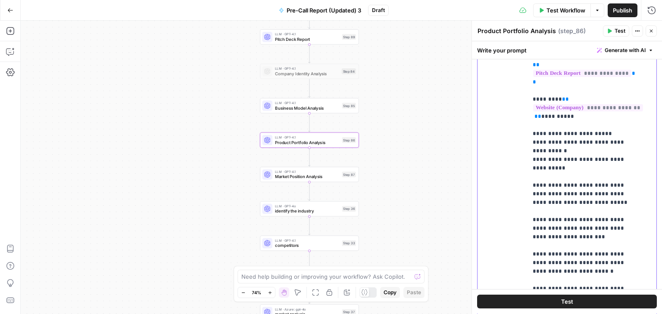
drag, startPoint x: 607, startPoint y: 174, endPoint x: 531, endPoint y: 179, distance: 76.8
click at [531, 179] on div "**********" at bounding box center [588, 155] width 122 height 351
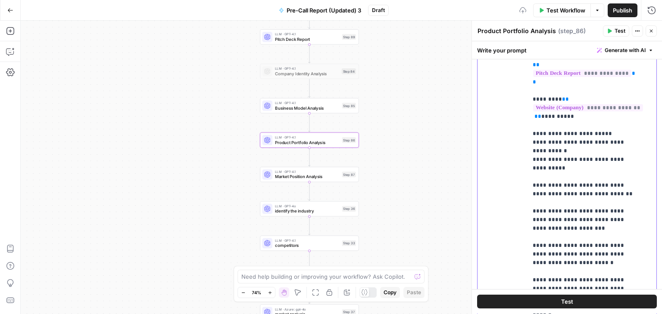
drag, startPoint x: 600, startPoint y: 162, endPoint x: 526, endPoint y: 162, distance: 74.1
click at [526, 162] on div "**********" at bounding box center [566, 165] width 179 height 371
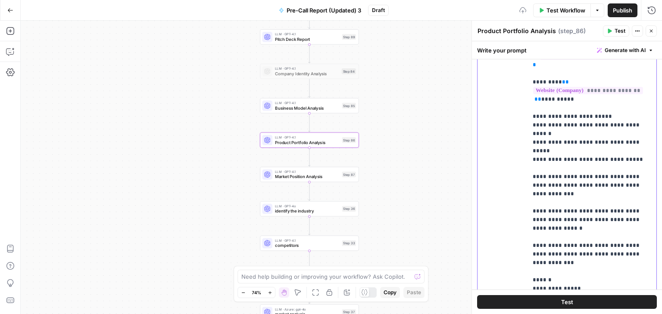
drag, startPoint x: 606, startPoint y: 151, endPoint x: 531, endPoint y: 155, distance: 75.0
click at [531, 155] on div "**********" at bounding box center [588, 138] width 122 height 317
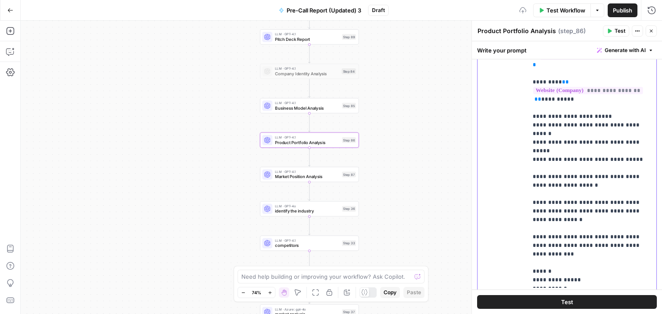
drag, startPoint x: 609, startPoint y: 159, endPoint x: 532, endPoint y: 159, distance: 76.2
click at [532, 159] on p "**********" at bounding box center [588, 134] width 112 height 302
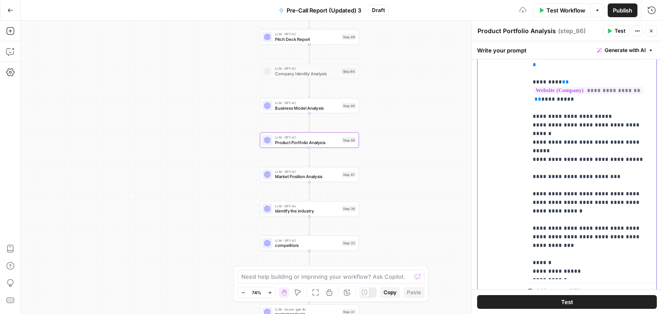
click at [531, 153] on div "**********" at bounding box center [588, 130] width 122 height 300
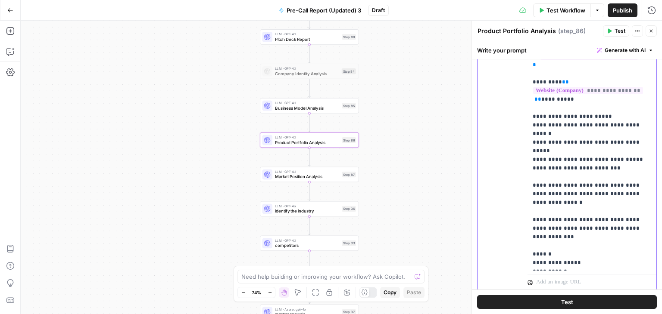
drag, startPoint x: 616, startPoint y: 161, endPoint x: 531, endPoint y: 162, distance: 85.3
click at [531, 162] on div "**********" at bounding box center [588, 125] width 122 height 291
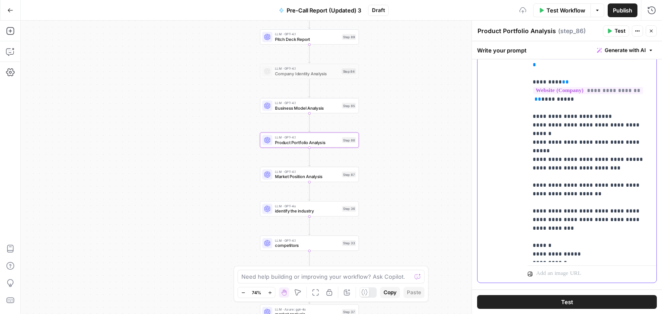
drag, startPoint x: 576, startPoint y: 169, endPoint x: 527, endPoint y: 170, distance: 48.7
click at [527, 170] on div "**********" at bounding box center [588, 121] width 122 height 283
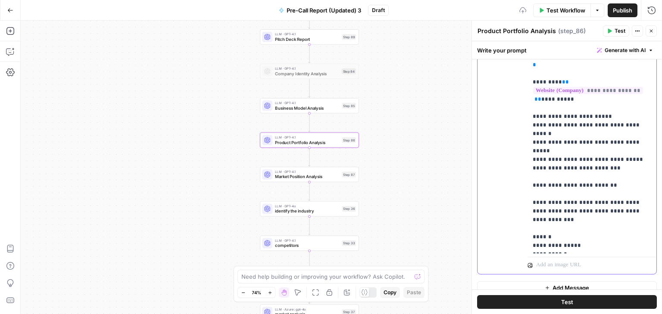
click at [531, 162] on div "**********" at bounding box center [588, 117] width 122 height 274
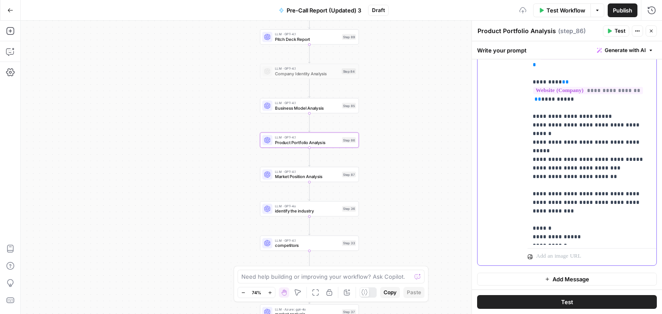
drag, startPoint x: 600, startPoint y: 168, endPoint x: 529, endPoint y: 171, distance: 71.5
click at [529, 171] on div "**********" at bounding box center [588, 112] width 122 height 265
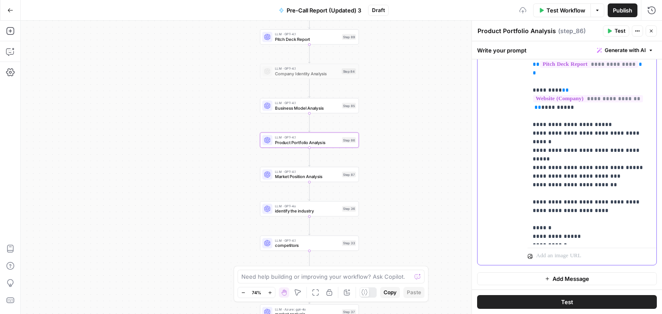
drag, startPoint x: 602, startPoint y: 185, endPoint x: 530, endPoint y: 185, distance: 71.9
click at [530, 185] on div "**********" at bounding box center [588, 116] width 122 height 257
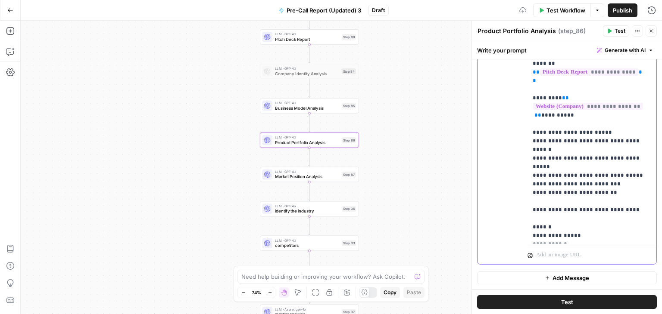
scroll to position [172, 0]
click at [533, 185] on p "**********" at bounding box center [588, 120] width 112 height 241
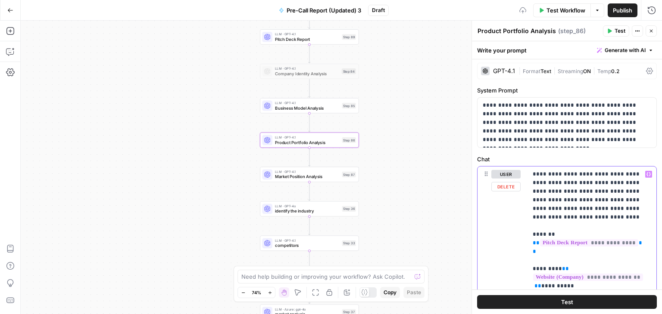
scroll to position [0, 0]
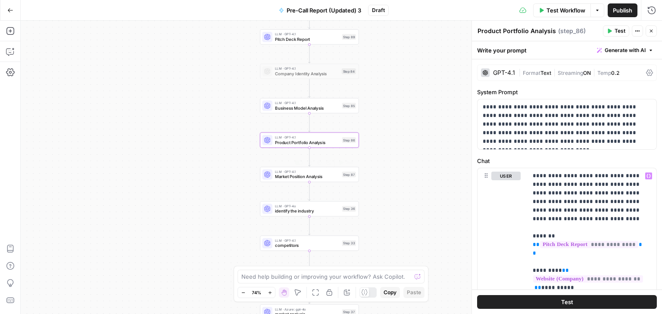
click at [303, 179] on span "Market Position Analysis" at bounding box center [307, 177] width 64 height 6
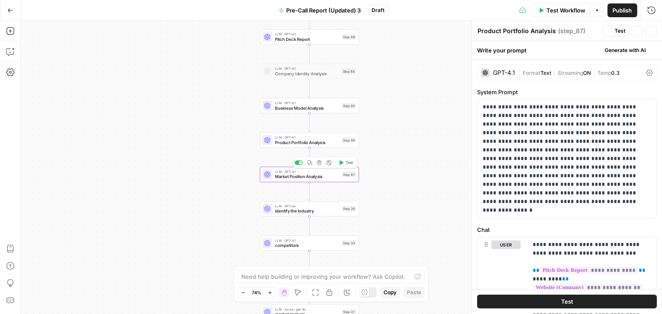
type textarea "Market Position Analysis"
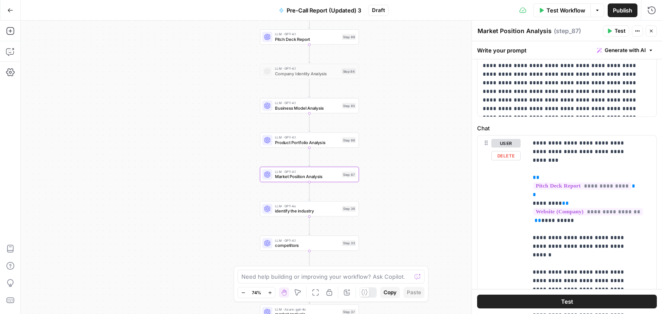
scroll to position [43, 0]
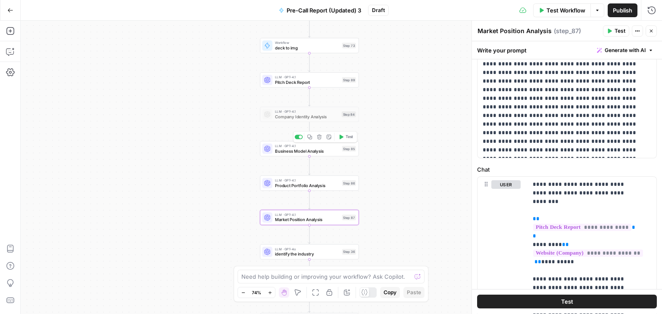
click at [314, 152] on span "Business Model Analysis" at bounding box center [307, 151] width 64 height 6
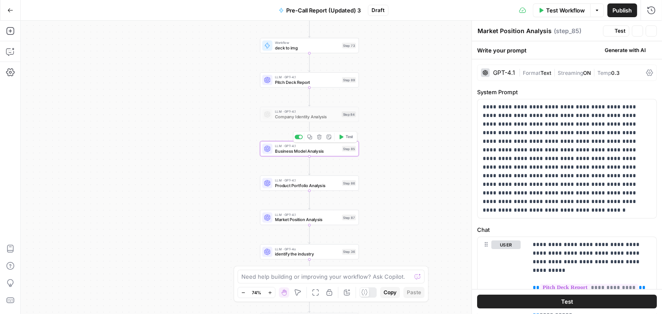
type textarea "Business Model Analysis"
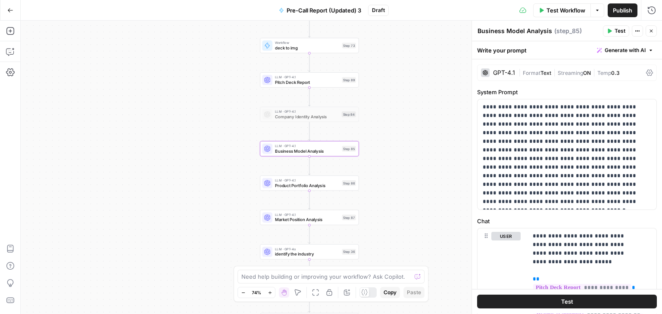
click at [287, 187] on span "Product Portfolio Analysis" at bounding box center [307, 185] width 64 height 6
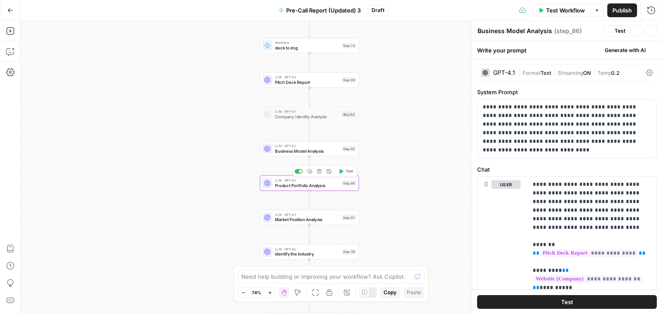
type textarea "Product Portfolio Analysis"
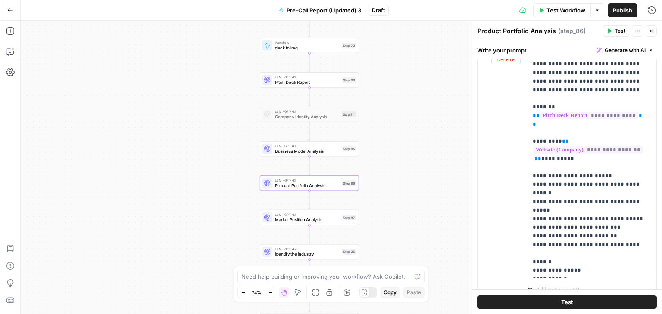
scroll to position [163, 0]
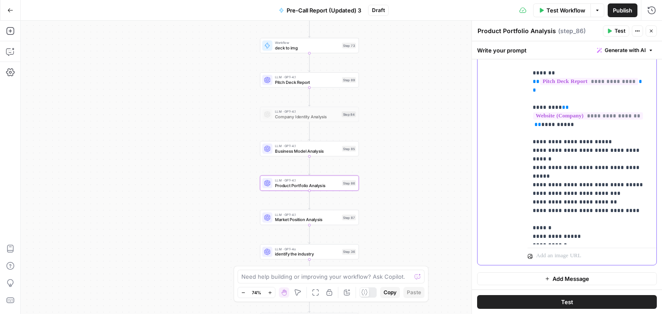
drag, startPoint x: 624, startPoint y: 236, endPoint x: 524, endPoint y: 247, distance: 100.5
click at [524, 247] on div "**********" at bounding box center [566, 135] width 179 height 260
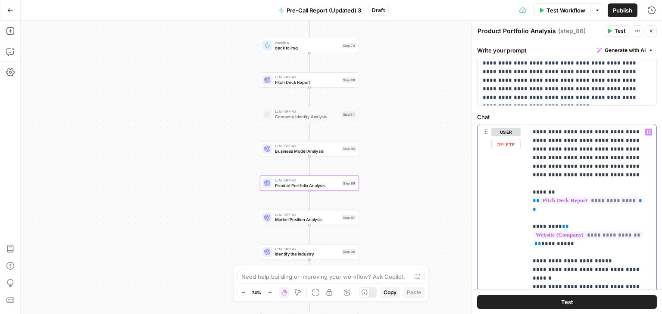
scroll to position [0, 0]
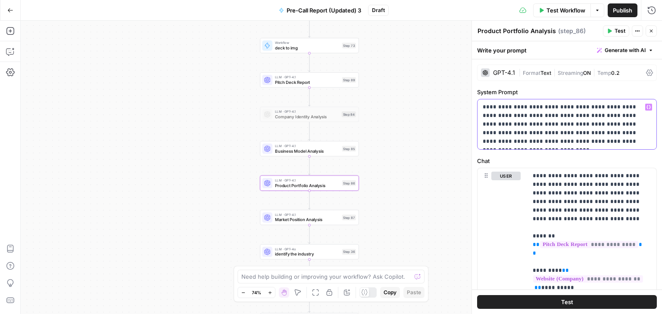
drag, startPoint x: 600, startPoint y: 131, endPoint x: 529, endPoint y: 145, distance: 72.4
click at [529, 145] on p "**********" at bounding box center [563, 124] width 162 height 43
click at [317, 152] on span "Business Model Analysis" at bounding box center [307, 151] width 64 height 6
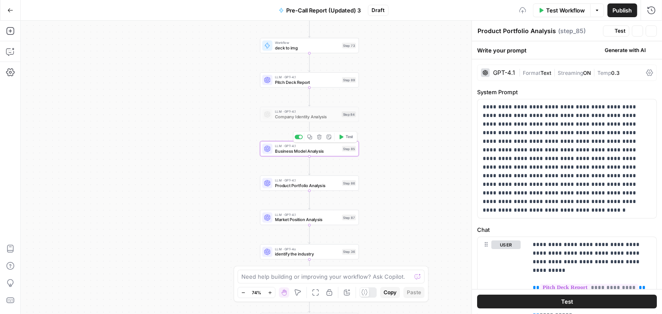
type textarea "Business Model Analysis"
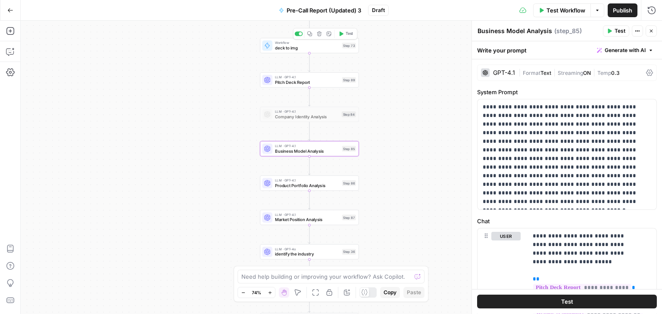
click at [296, 51] on div "Workflow deck to img Step 73 Copy step Delete step Add Note Test" at bounding box center [309, 46] width 99 height 16
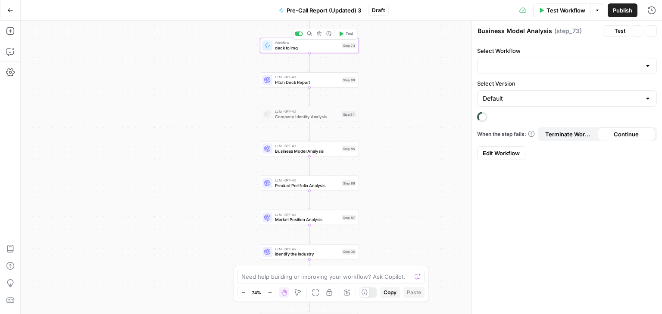
type textarea "deck to img"
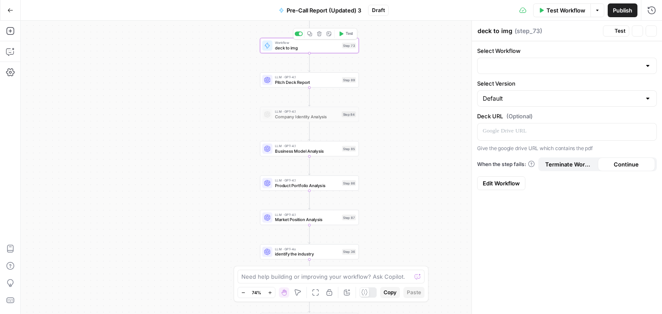
type input "Deck to Image (API Integration)"
click at [319, 107] on div "Copy step Delete step Add Note Test" at bounding box center [325, 103] width 64 height 12
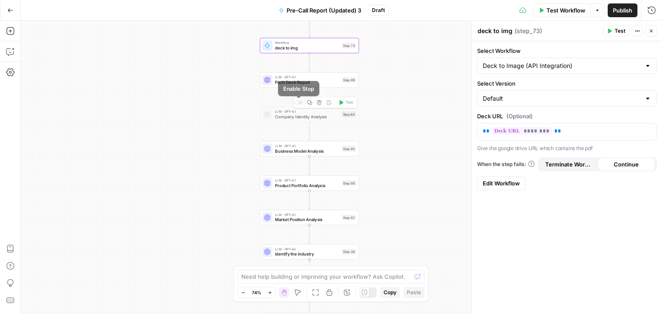
click at [300, 104] on div at bounding box center [299, 102] width 8 height 4
click at [307, 118] on span "Company Identity Analysis" at bounding box center [307, 117] width 64 height 6
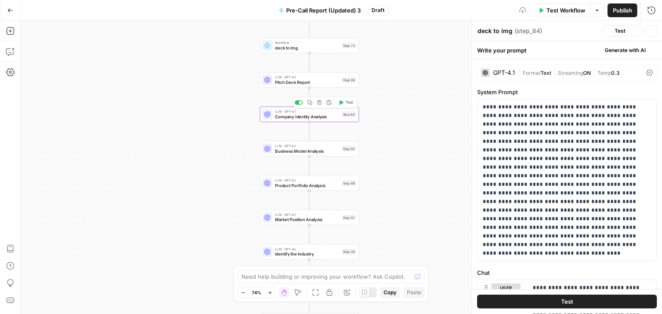
type textarea "Company Identity Analysis"
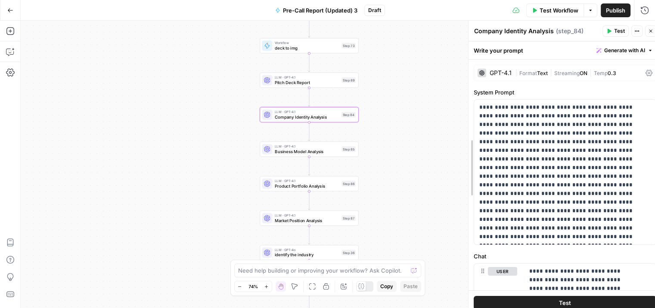
drag, startPoint x: 476, startPoint y: 90, endPoint x: 470, endPoint y: 105, distance: 16.1
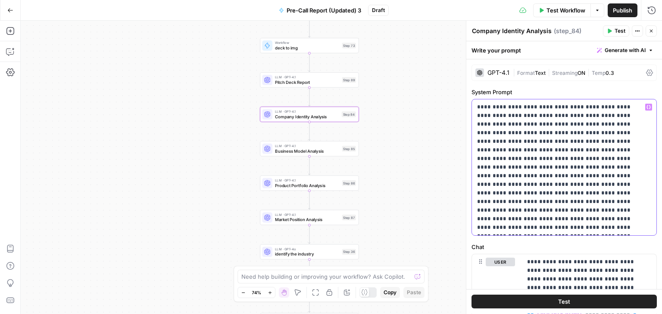
drag, startPoint x: 615, startPoint y: 227, endPoint x: 463, endPoint y: 77, distance: 213.5
click at [466, 77] on div "**********" at bounding box center [564, 168] width 196 height 294
copy p "**********"
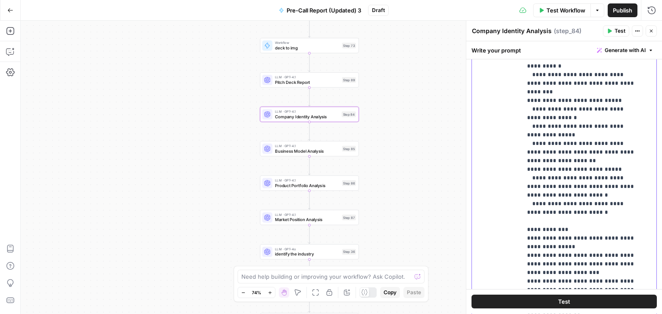
scroll to position [361, 0]
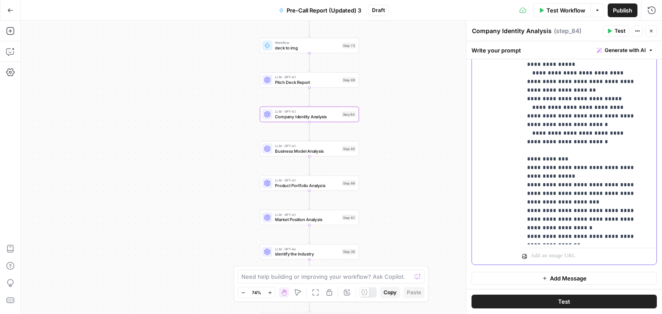
drag, startPoint x: 527, startPoint y: 173, endPoint x: 614, endPoint y: 236, distance: 107.6
copy p "**********"
click at [501, 256] on div "user Delete" at bounding box center [499, 79] width 29 height 364
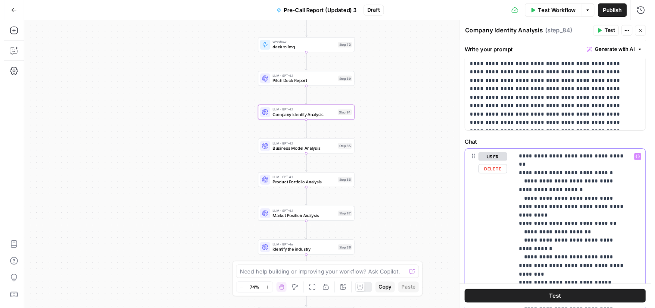
scroll to position [0, 0]
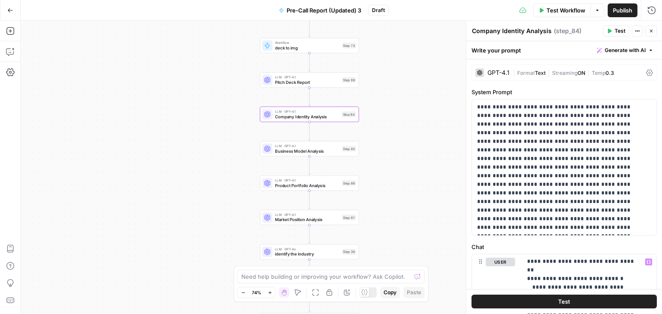
click at [548, 52] on div "Write your prompt Generate with AI" at bounding box center [564, 50] width 196 height 18
click at [652, 28] on button "Close" at bounding box center [650, 30] width 11 height 11
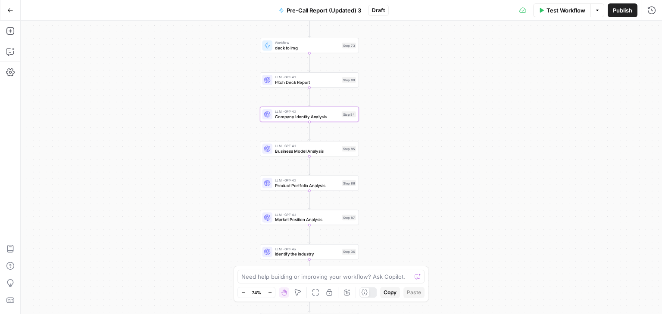
click at [493, 205] on div "true true true false false false Workflow Set Inputs Inputs Workflow deck to im…" at bounding box center [341, 168] width 641 height 294
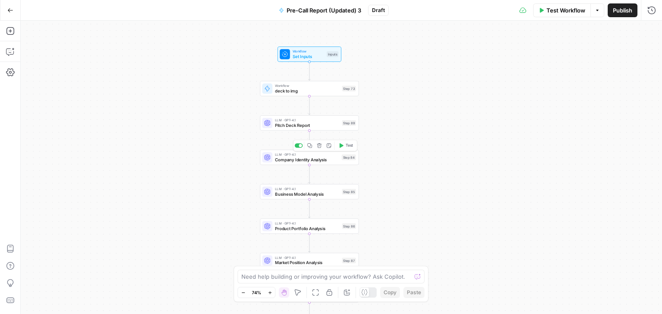
click at [320, 148] on icon "button" at bounding box center [319, 145] width 5 height 5
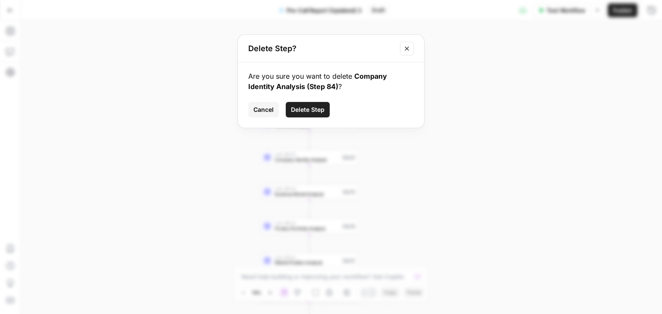
click at [314, 110] on span "Delete Step" at bounding box center [308, 110] width 34 height 9
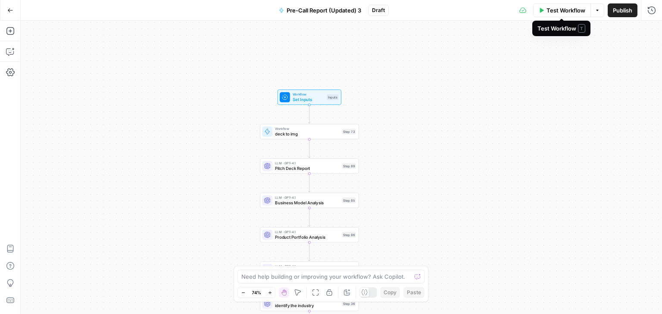
click at [495, 178] on div "true true true false false false Workflow Set Inputs Inputs Workflow deck to im…" at bounding box center [341, 168] width 641 height 294
click at [557, 12] on span "Test Workflow" at bounding box center [565, 10] width 39 height 9
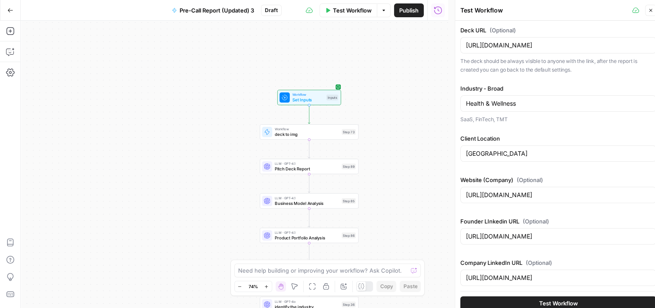
click at [556, 299] on span "Test Workflow" at bounding box center [558, 302] width 39 height 9
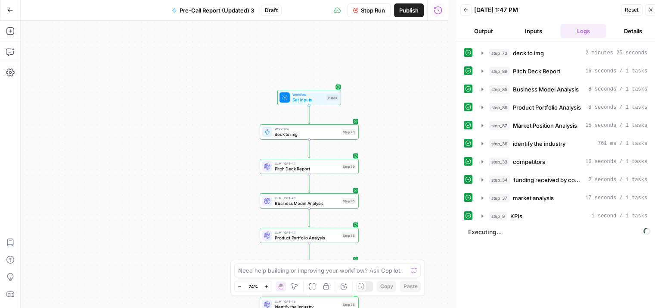
click at [83, 72] on div "true true true false false false Workflow Set Inputs Inputs Workflow deck to im…" at bounding box center [235, 164] width 428 height 287
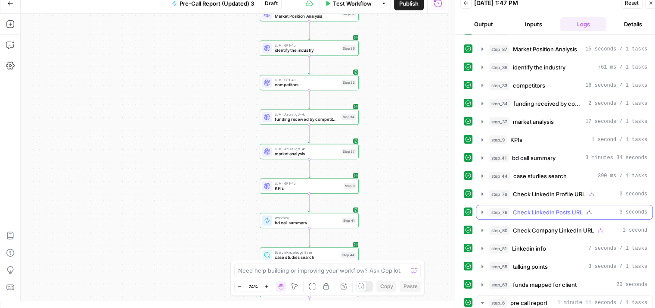
scroll to position [288, 0]
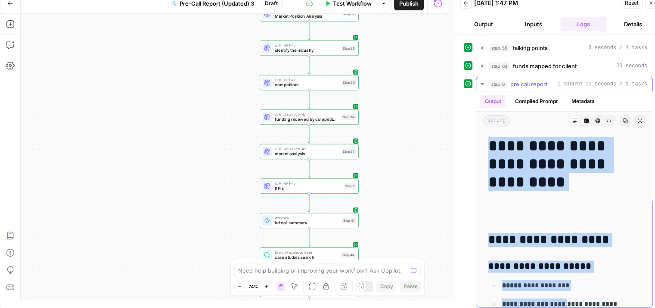
drag, startPoint x: 485, startPoint y: 137, endPoint x: 558, endPoint y: 297, distance: 176.6
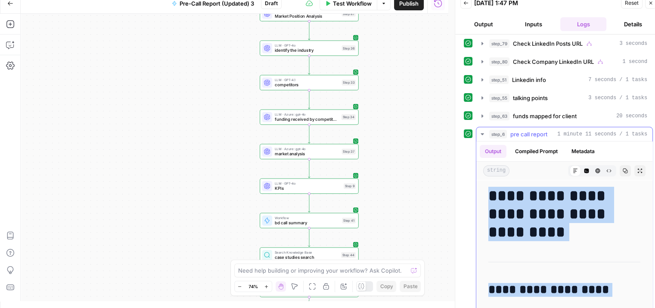
scroll to position [202, 0]
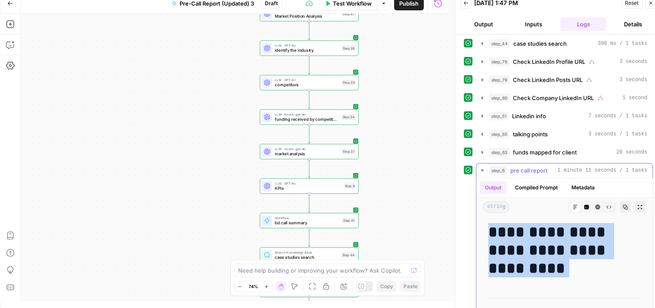
click at [547, 185] on button "Compiled Prompt" at bounding box center [536, 187] width 53 height 13
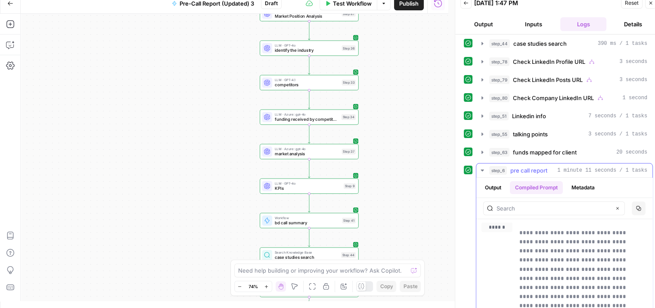
click at [493, 184] on button "Output" at bounding box center [493, 187] width 27 height 13
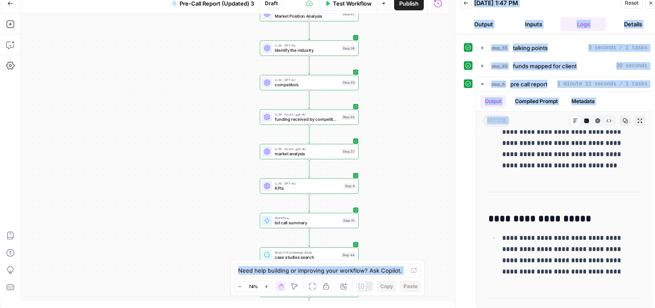
scroll to position [288, 0]
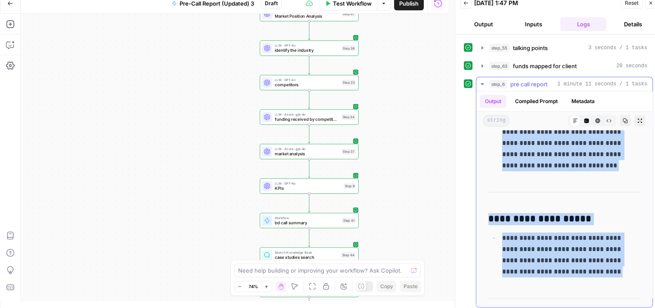
drag, startPoint x: 491, startPoint y: 144, endPoint x: 572, endPoint y: 284, distance: 161.7
copy div "**********"
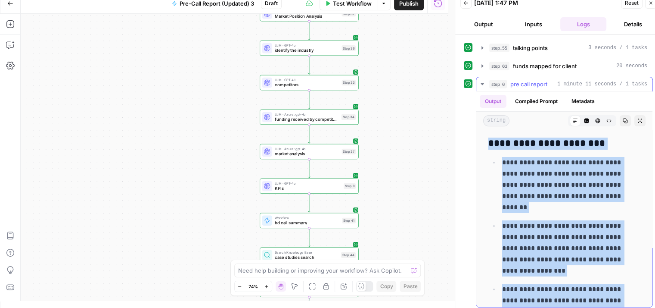
scroll to position [16248, 0]
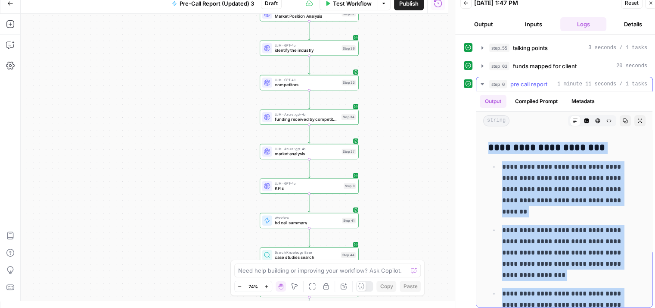
copy div "**********"
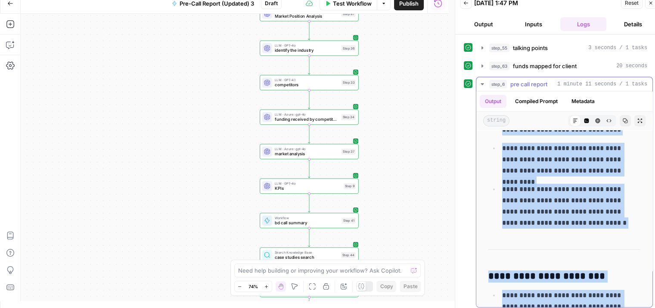
scroll to position [16119, 0]
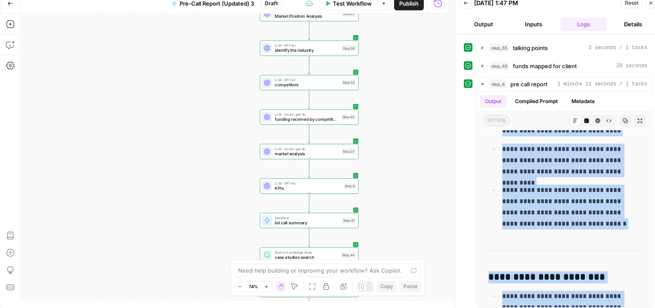
click at [417, 172] on div "true true true false false false Workflow Set Inputs Inputs Workflow deck to im…" at bounding box center [235, 157] width 428 height 287
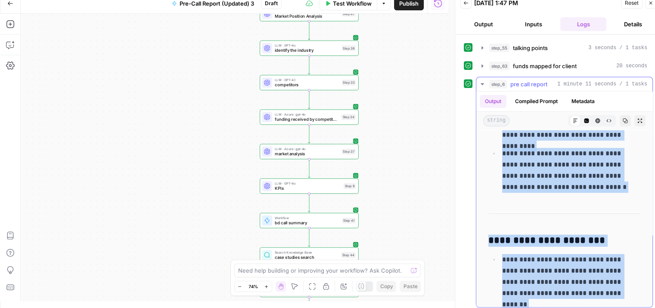
scroll to position [16162, 0]
